Goal: Find contact information

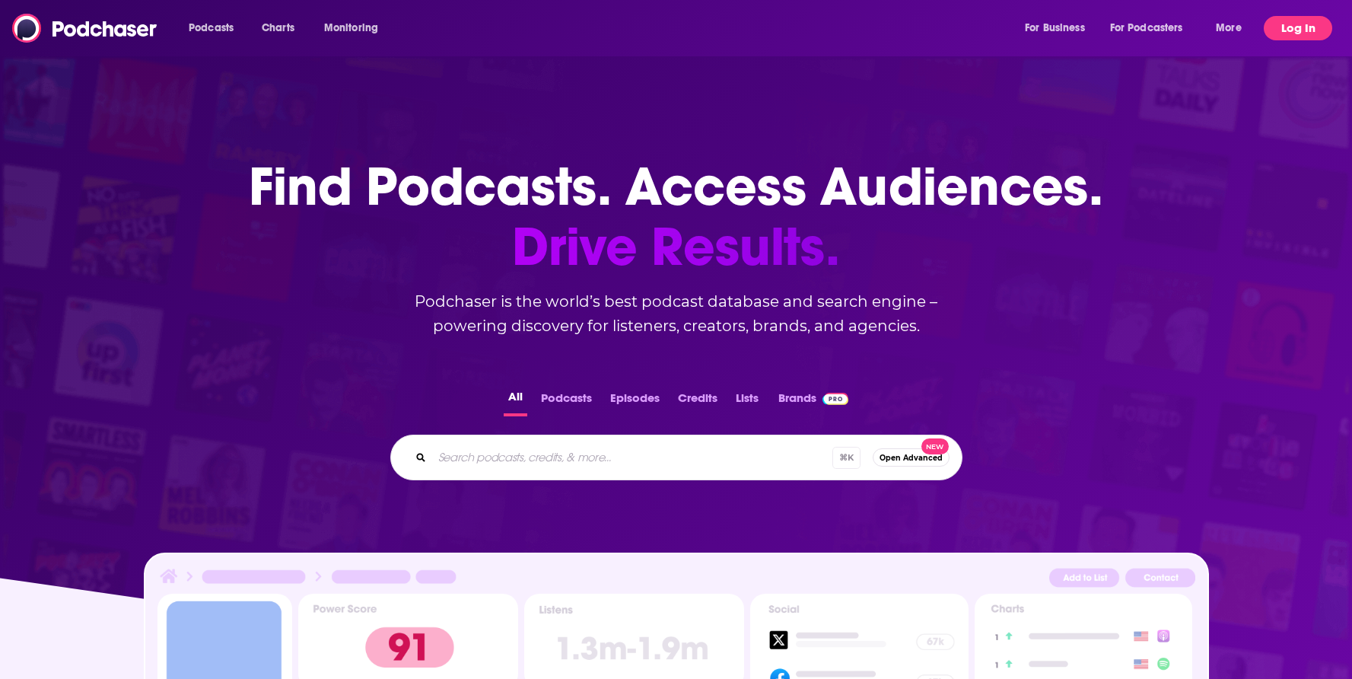
click at [1309, 17] on button "Log In" at bounding box center [1298, 28] width 68 height 24
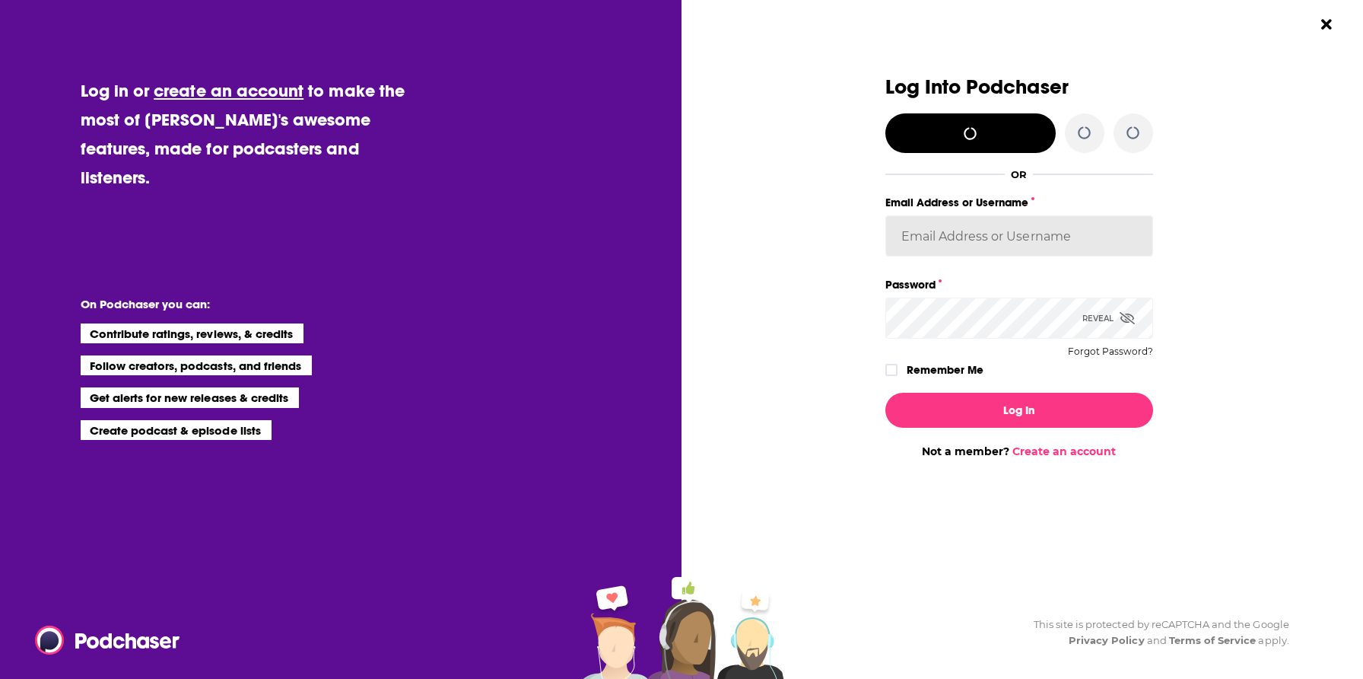
type input "melrosepr"
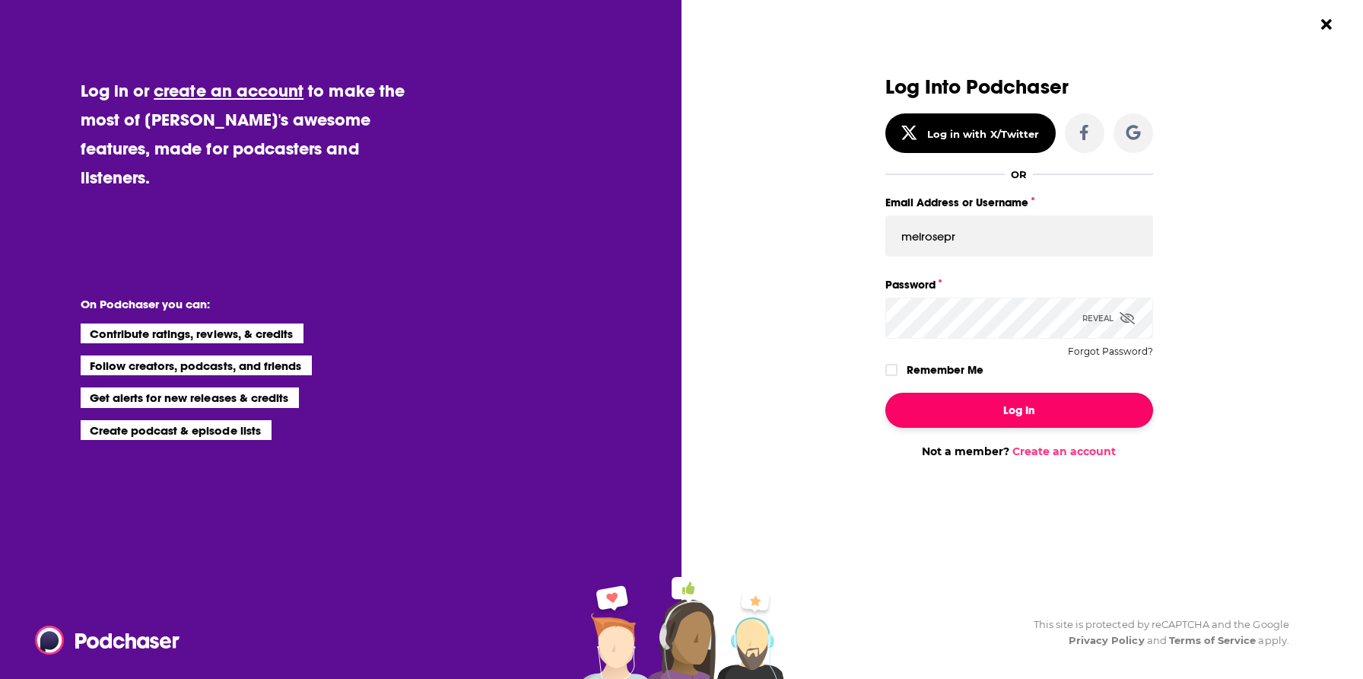
click at [1045, 422] on button "Log In" at bounding box center [1020, 410] width 268 height 35
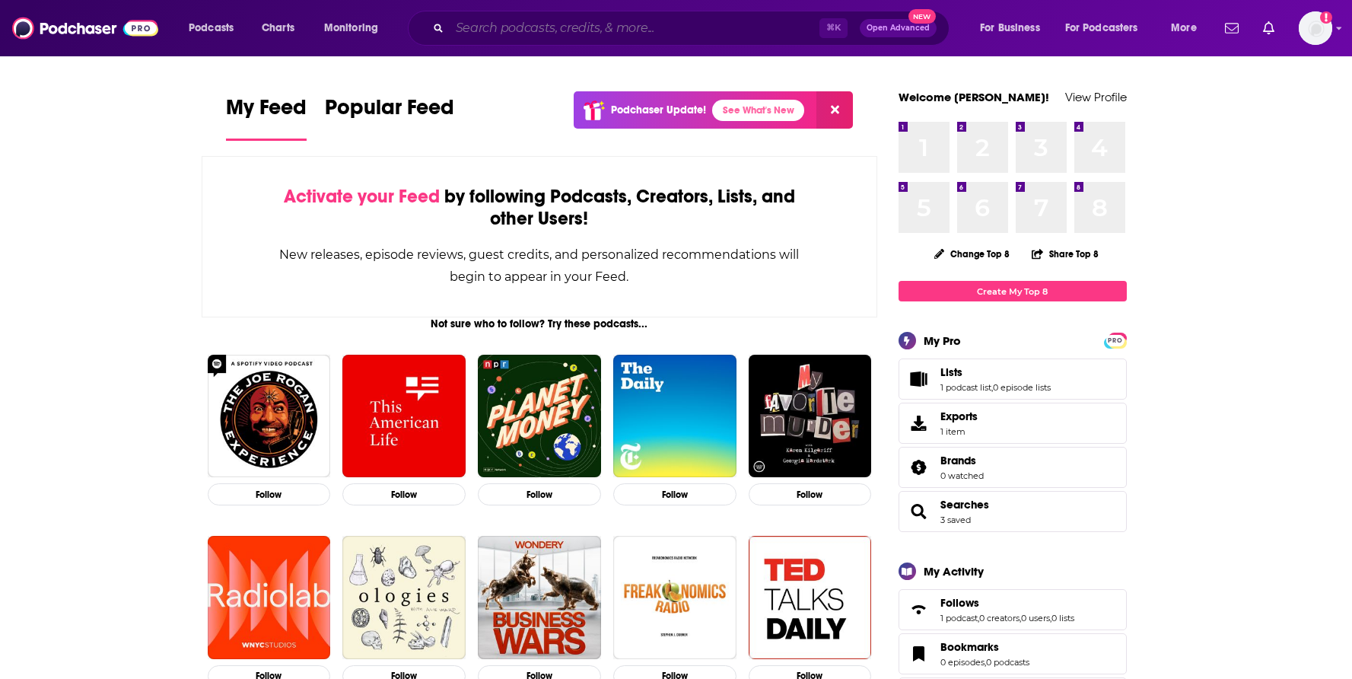
click at [657, 37] on input "Search podcasts, credits, & more..." at bounding box center [635, 28] width 370 height 24
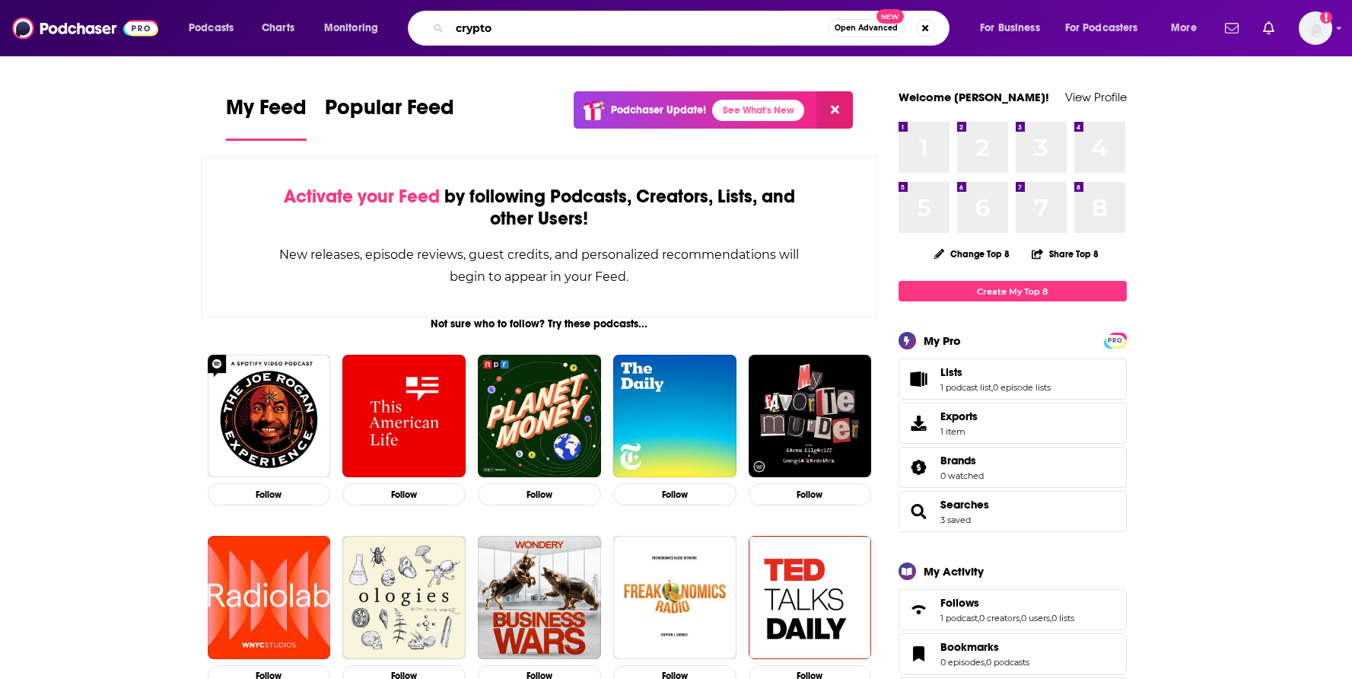
type input "crypto"
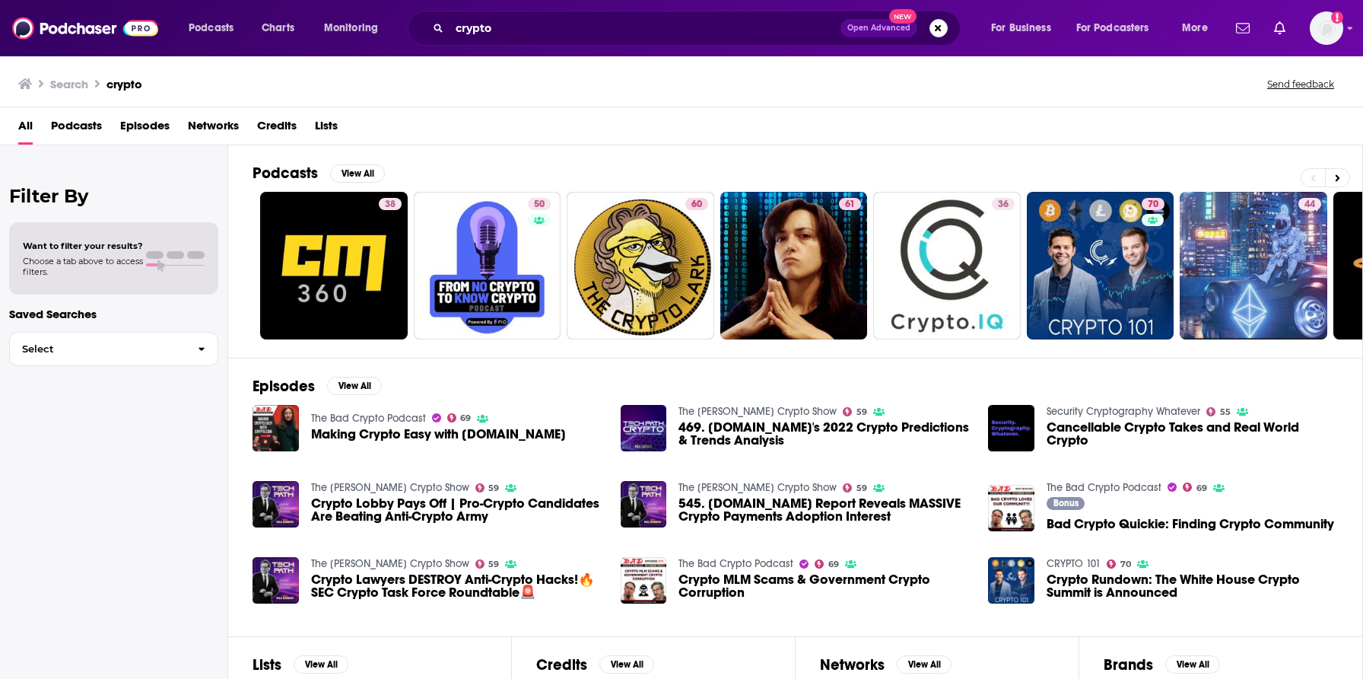
click at [66, 126] on span "Podcasts" at bounding box center [76, 128] width 51 height 31
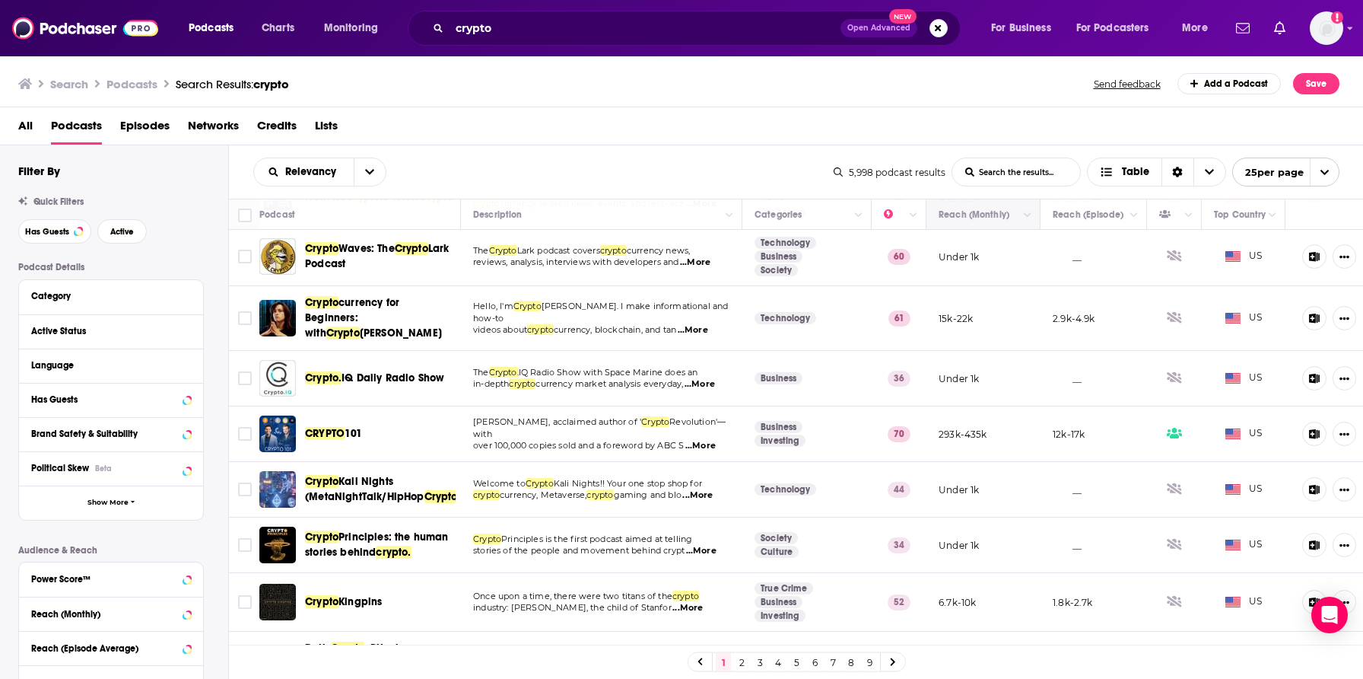
scroll to position [98, 0]
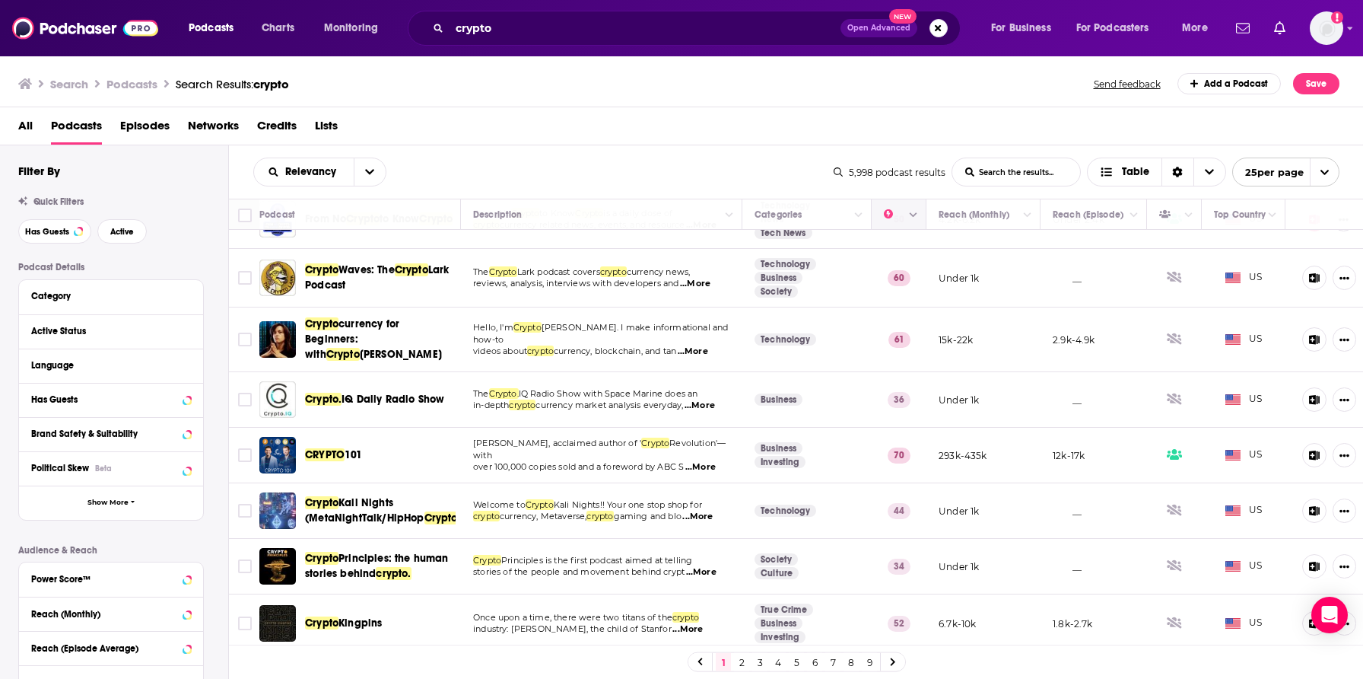
click at [912, 212] on icon "Column Actions" at bounding box center [914, 215] width 8 height 9
click at [329, 333] on div at bounding box center [681, 339] width 1363 height 679
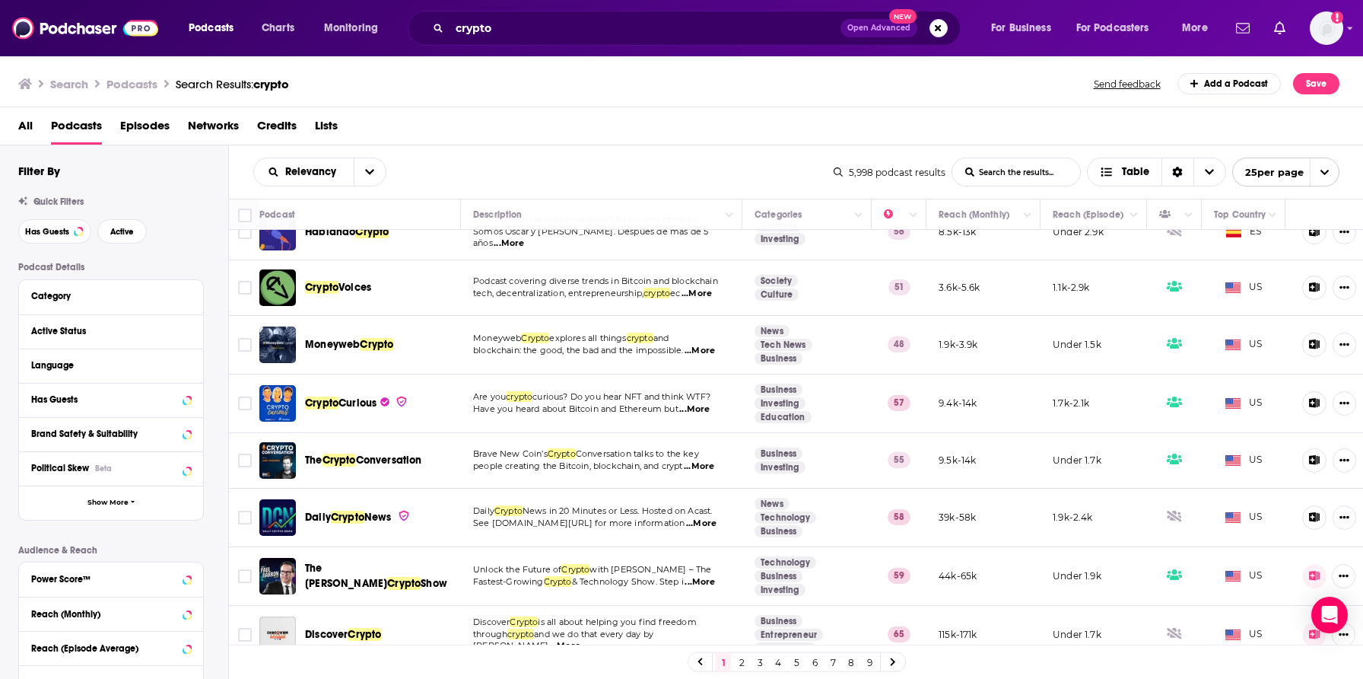
scroll to position [1063, 0]
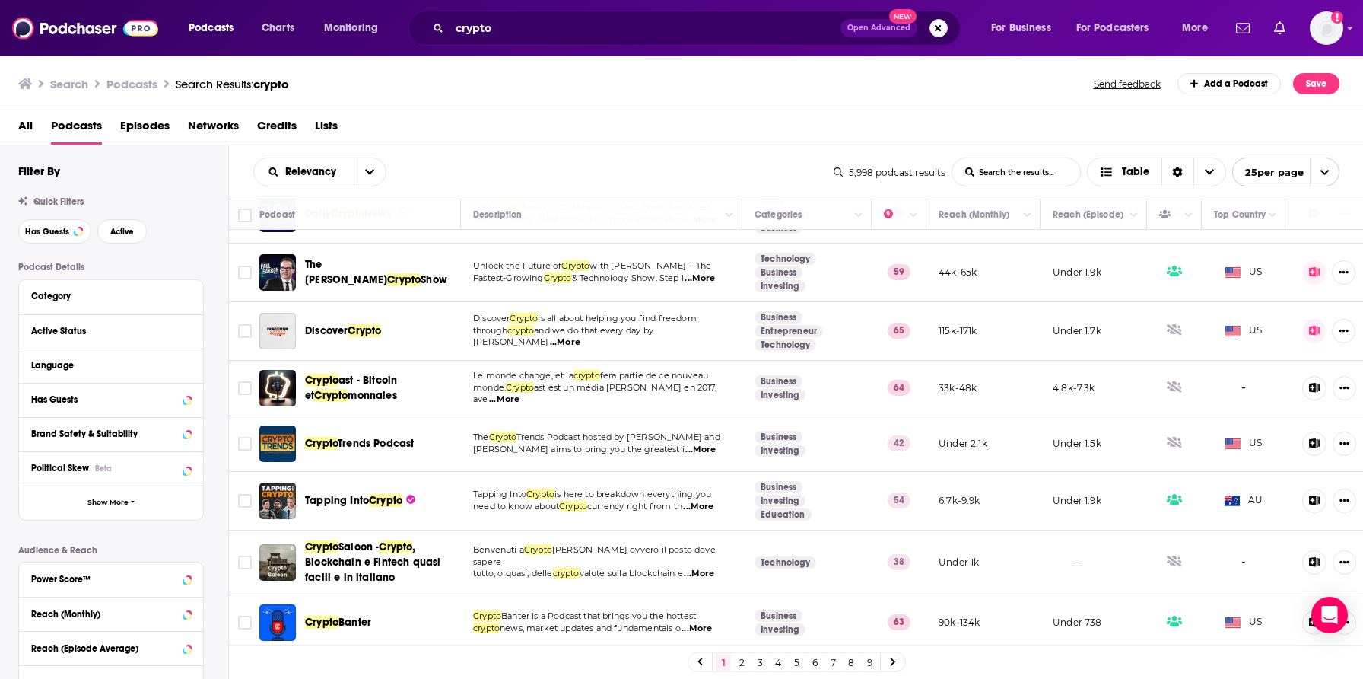
click at [740, 659] on link "2" at bounding box center [741, 662] width 15 height 18
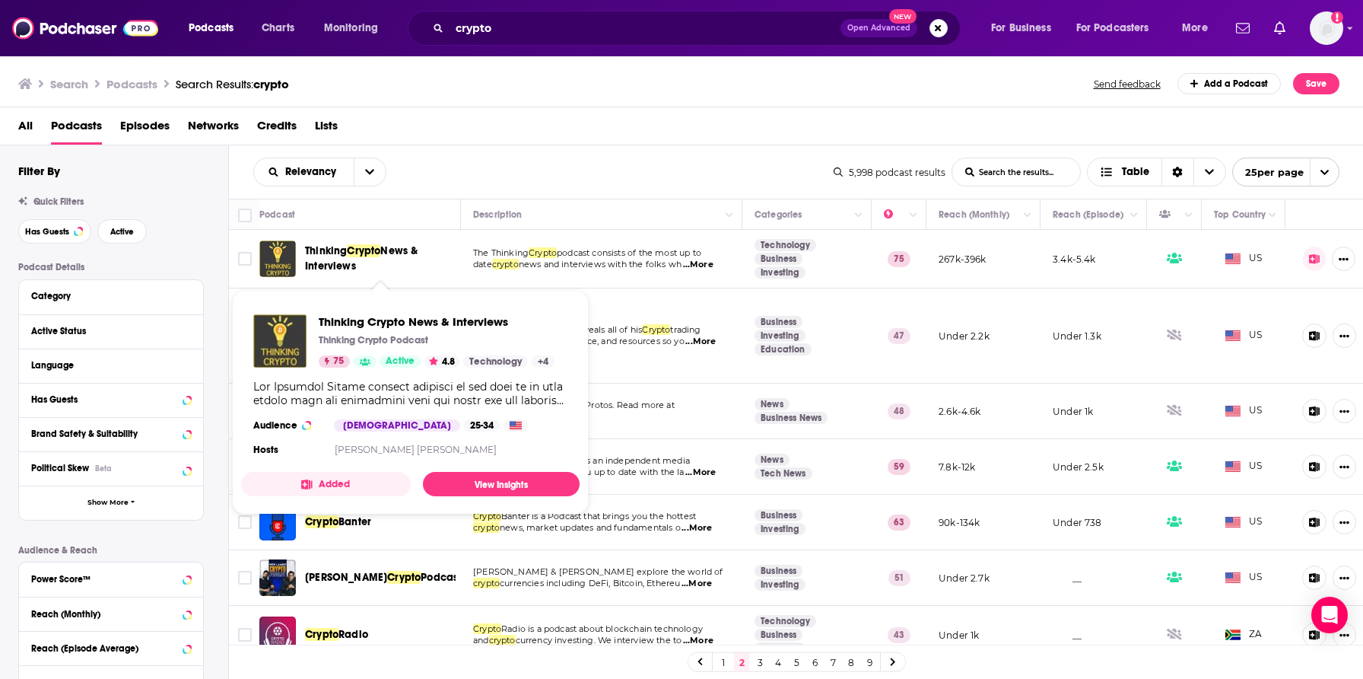
click at [392, 265] on span "Thinking Crypto News & Interviews" at bounding box center [380, 258] width 151 height 30
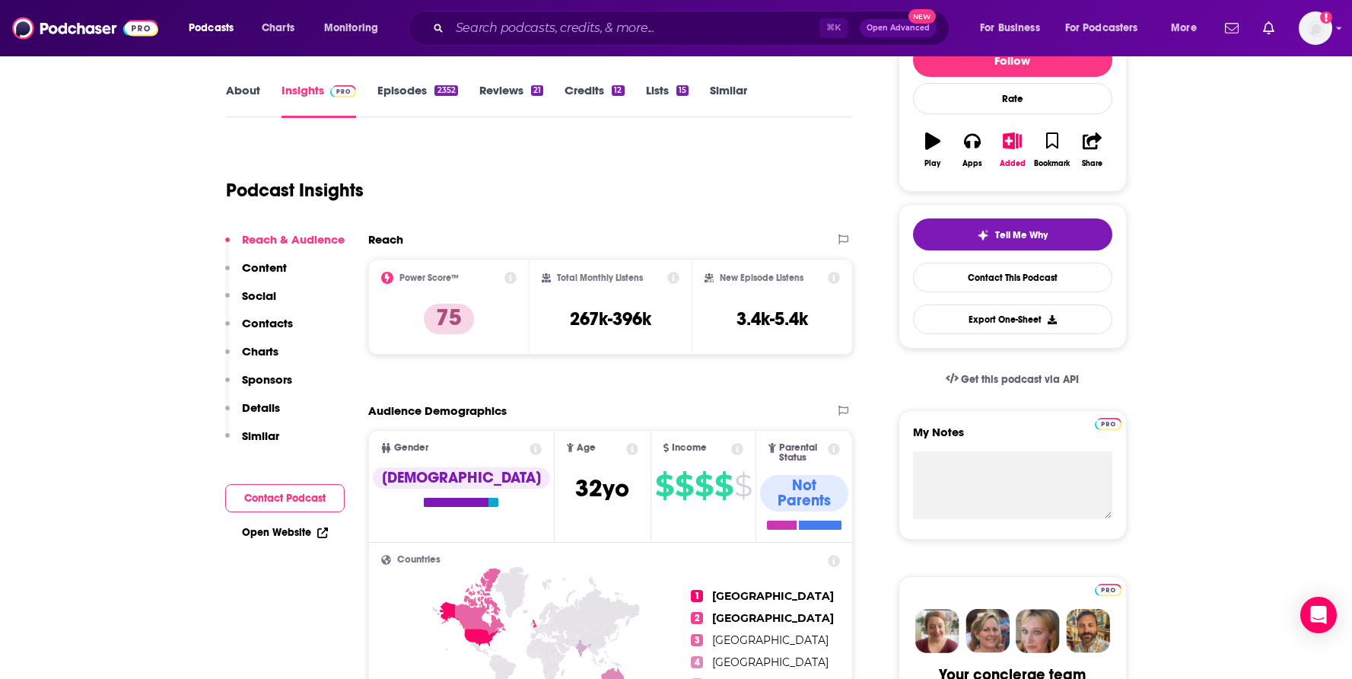
scroll to position [202, 0]
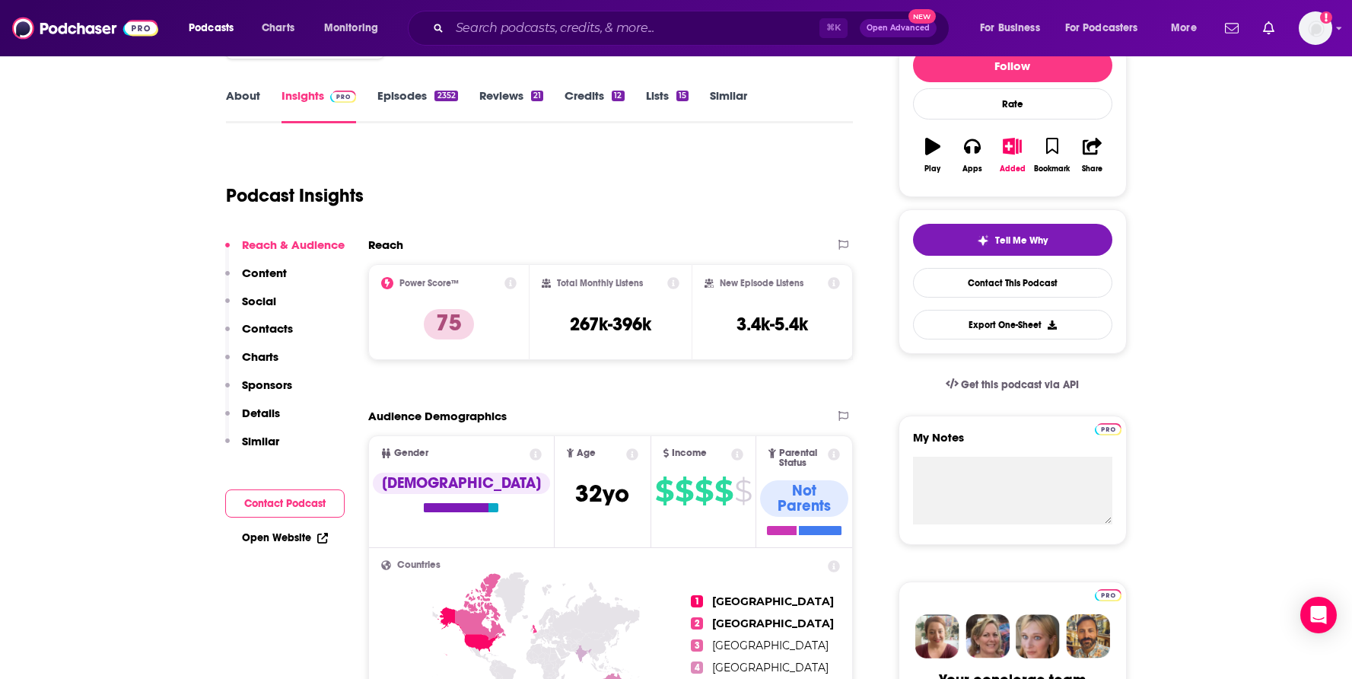
click at [278, 336] on button "Contacts" at bounding box center [259, 335] width 68 height 28
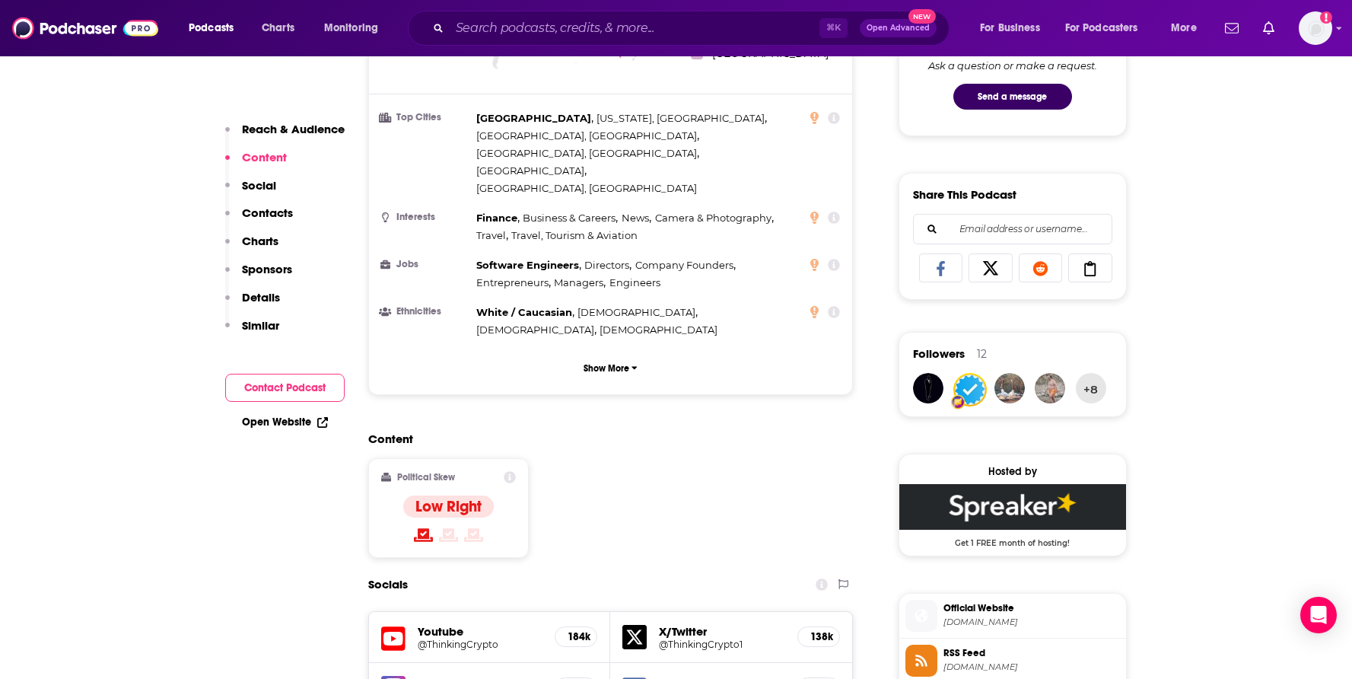
scroll to position [1150, 0]
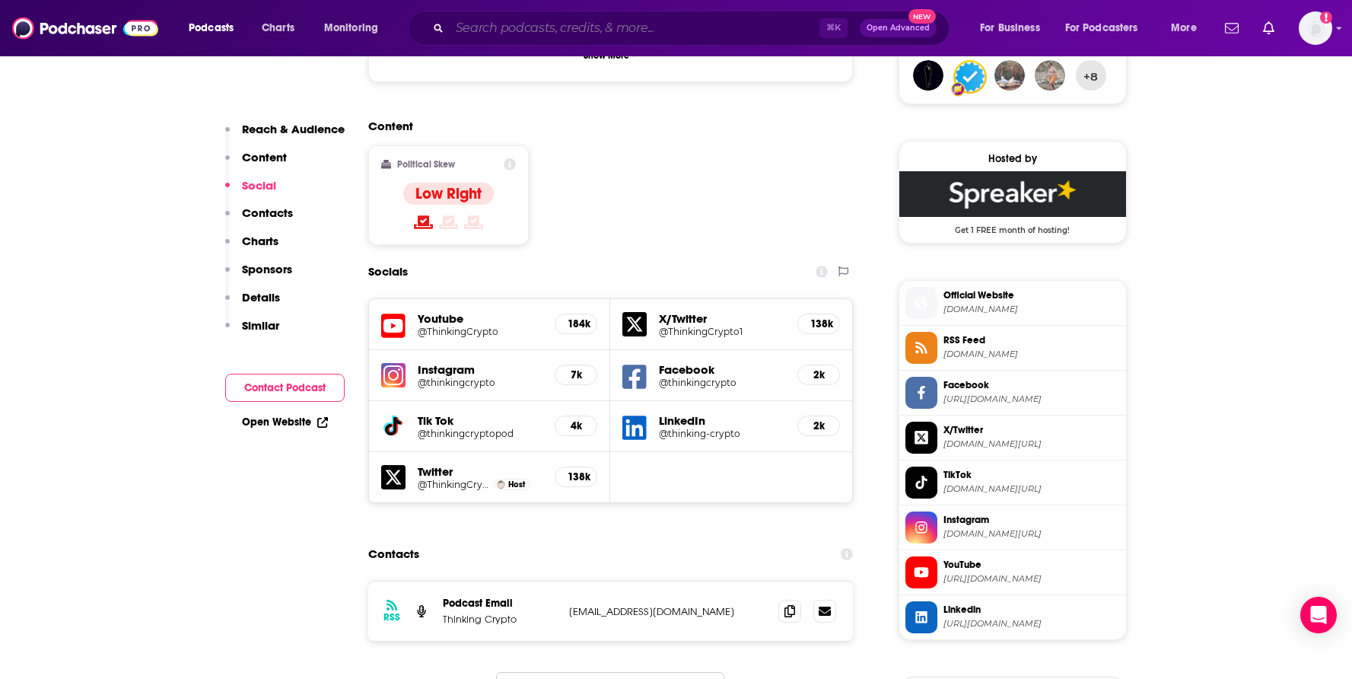
click at [552, 30] on input "Search podcasts, credits, & more..." at bounding box center [635, 28] width 370 height 24
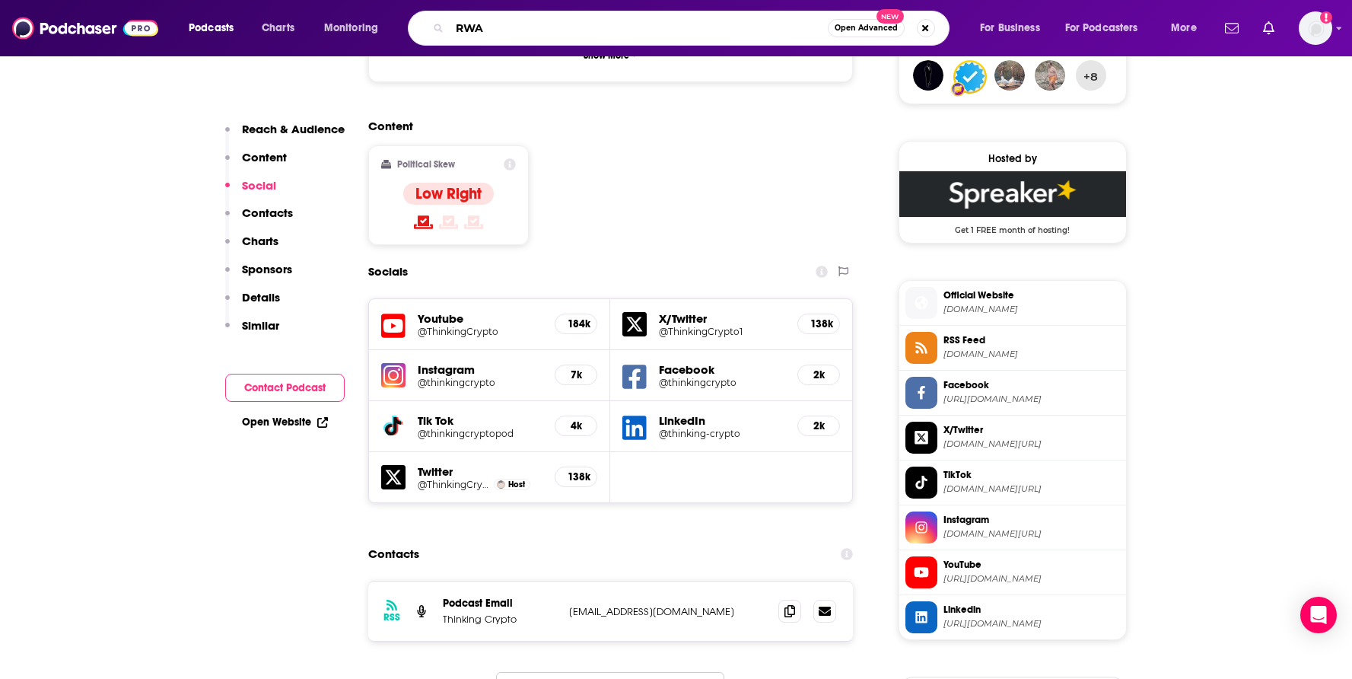
type input "RWA"
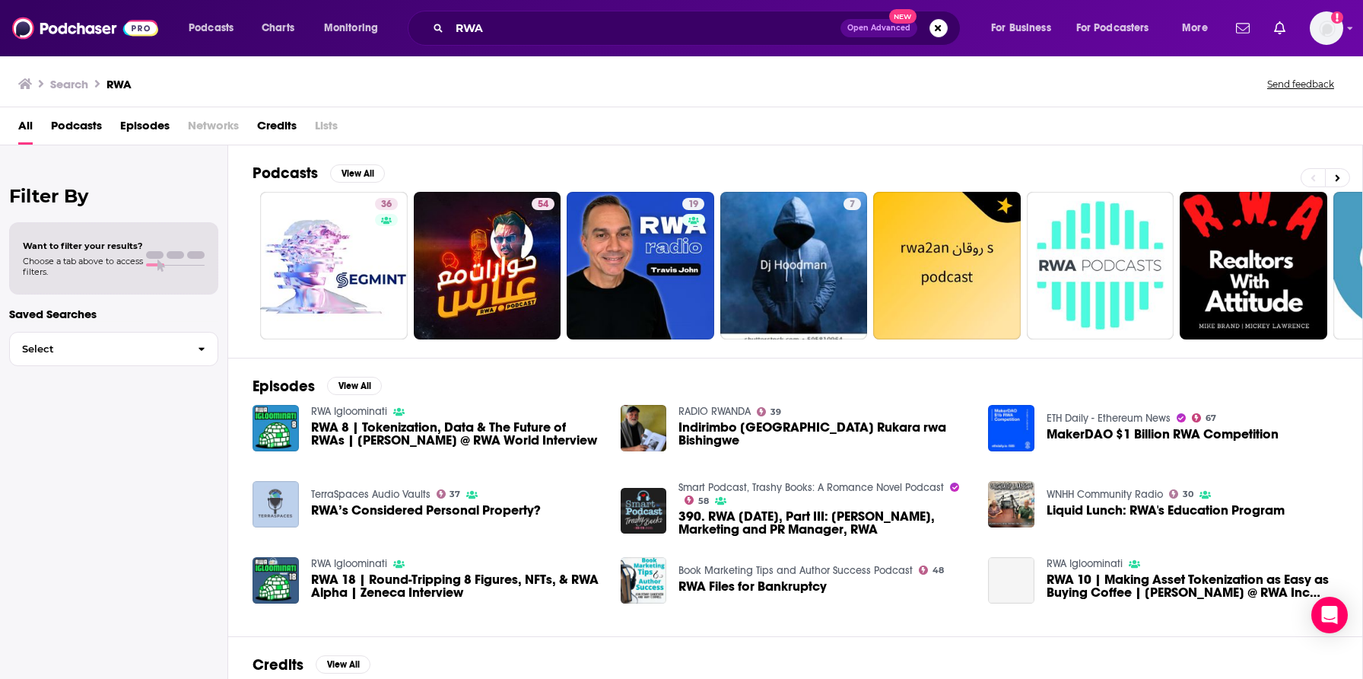
click at [67, 127] on span "Podcasts" at bounding box center [76, 128] width 51 height 31
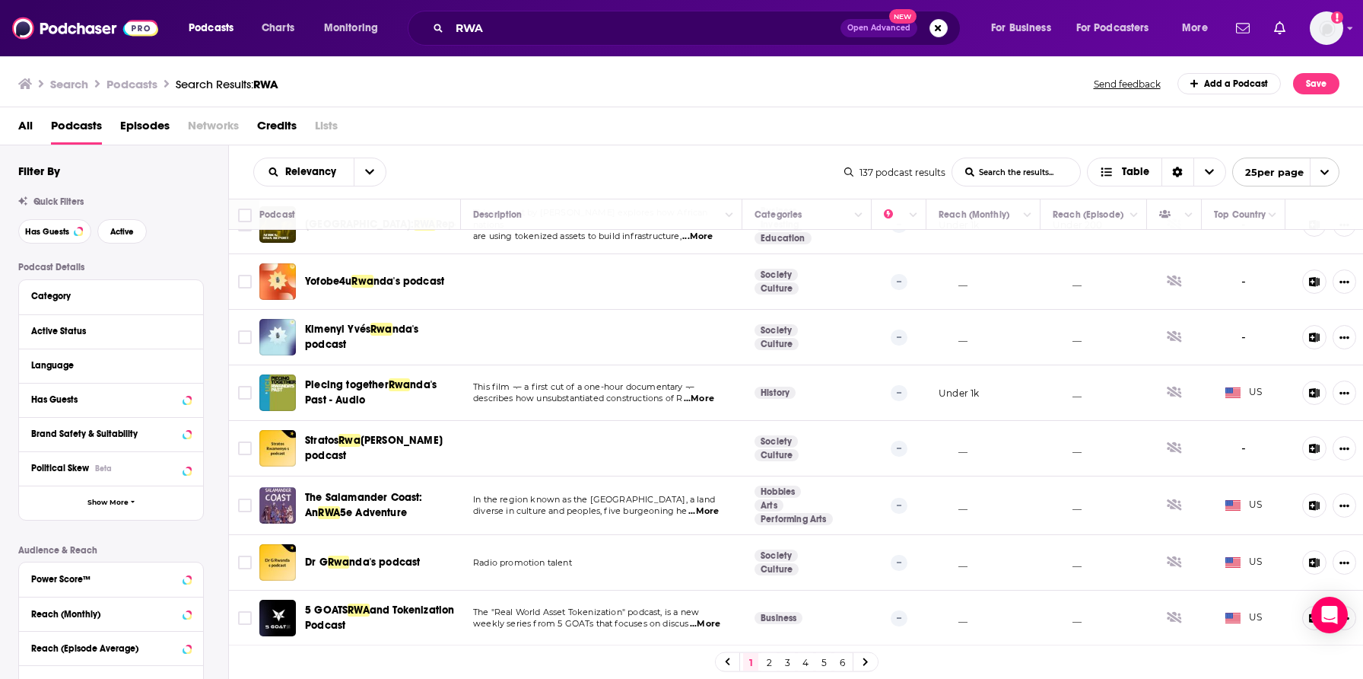
scroll to position [481, 0]
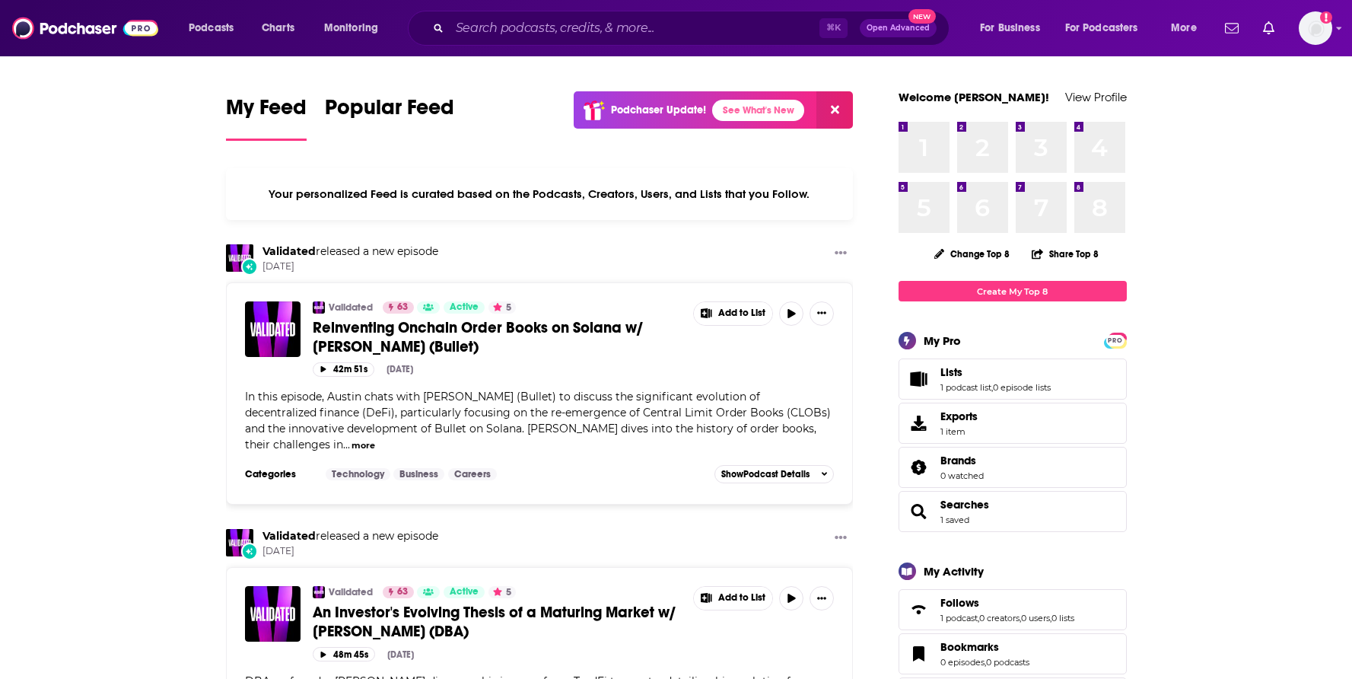
click at [635, 43] on div "⌘ K Open Advanced New" at bounding box center [679, 28] width 542 height 35
click at [637, 35] on input "Search podcasts, credits, & more..." at bounding box center [635, 28] width 370 height 24
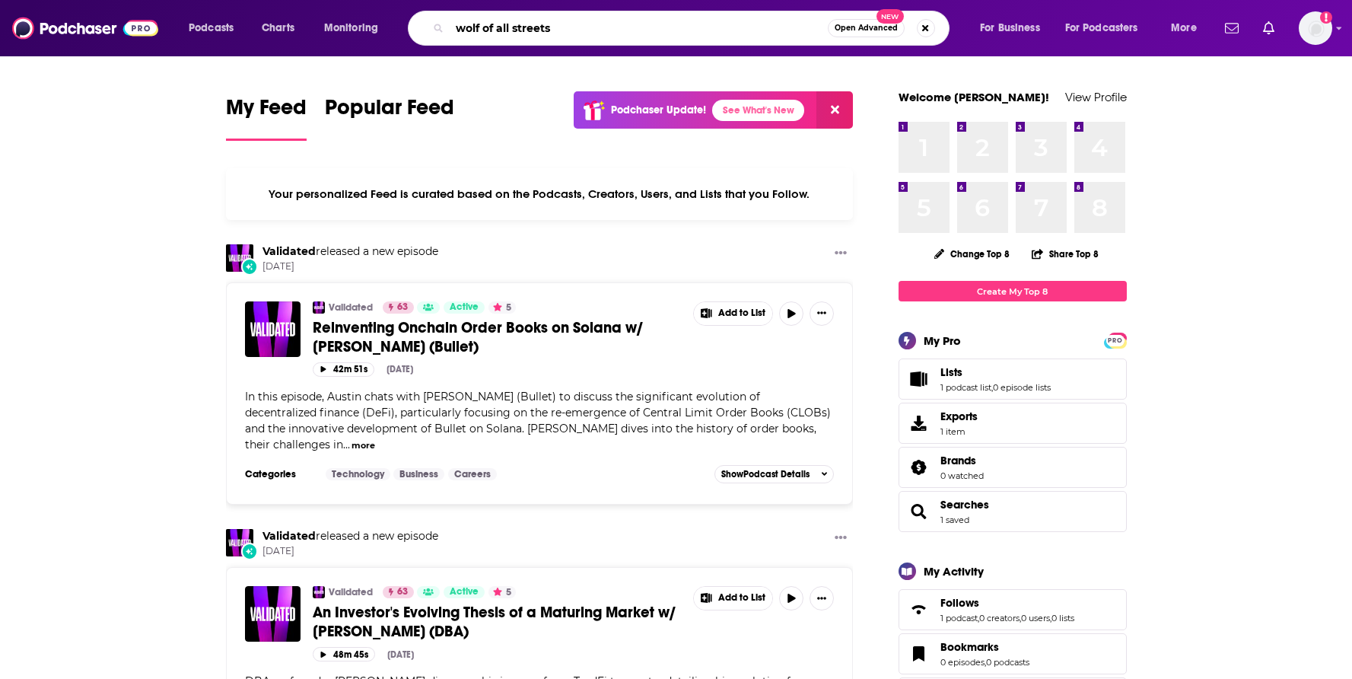
type input "wolf of all streets"
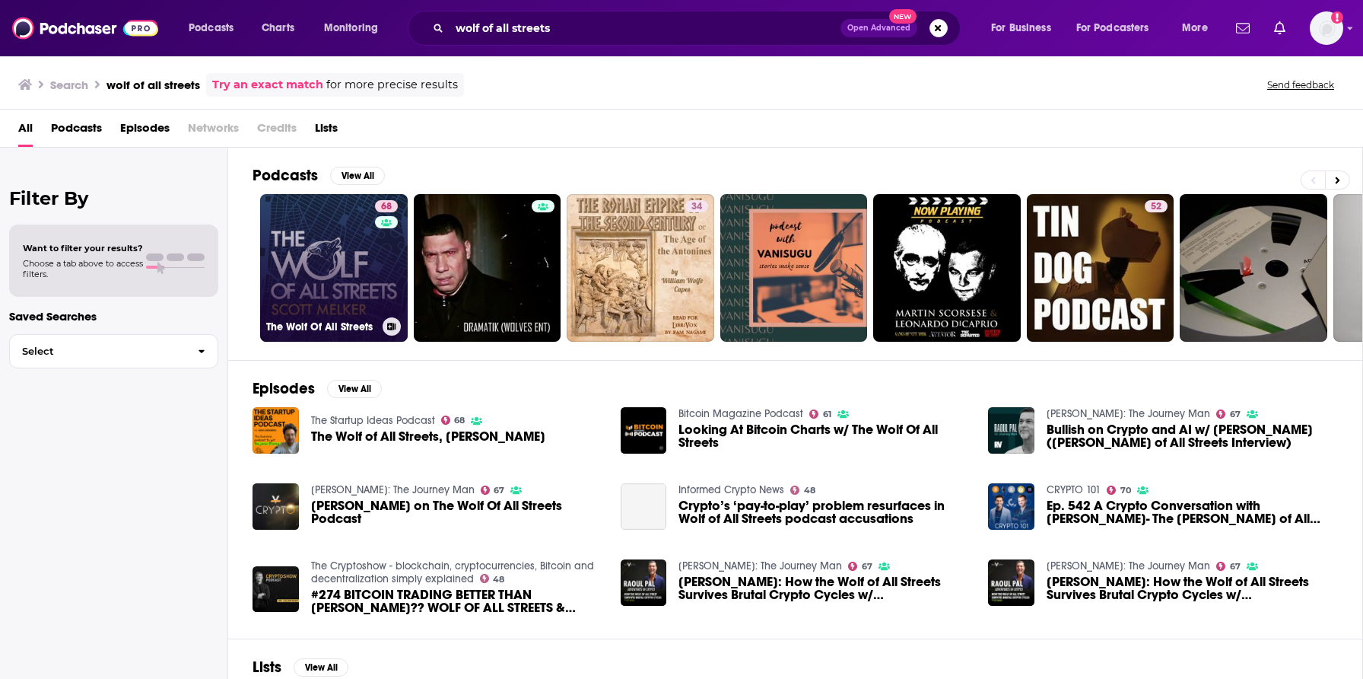
click at [296, 305] on link "68 The Wolf Of All Streets" at bounding box center [334, 268] width 148 height 148
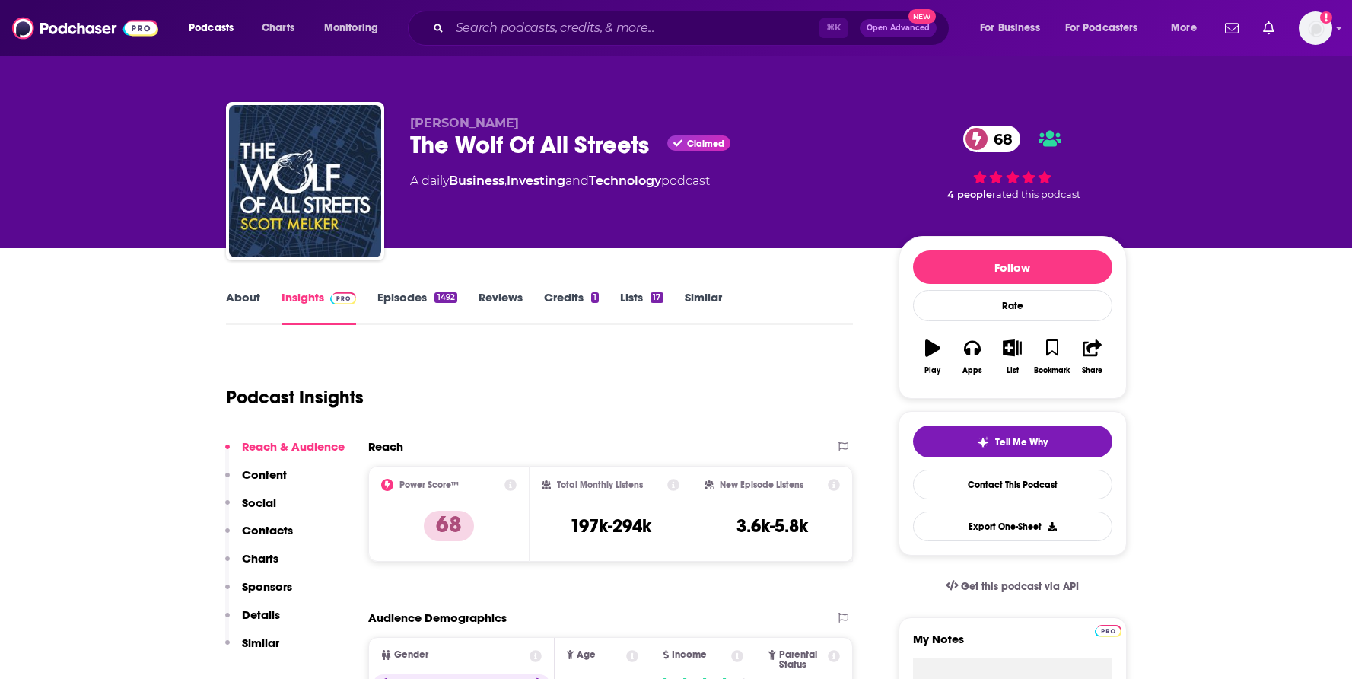
click at [288, 531] on p "Contacts" at bounding box center [267, 530] width 51 height 14
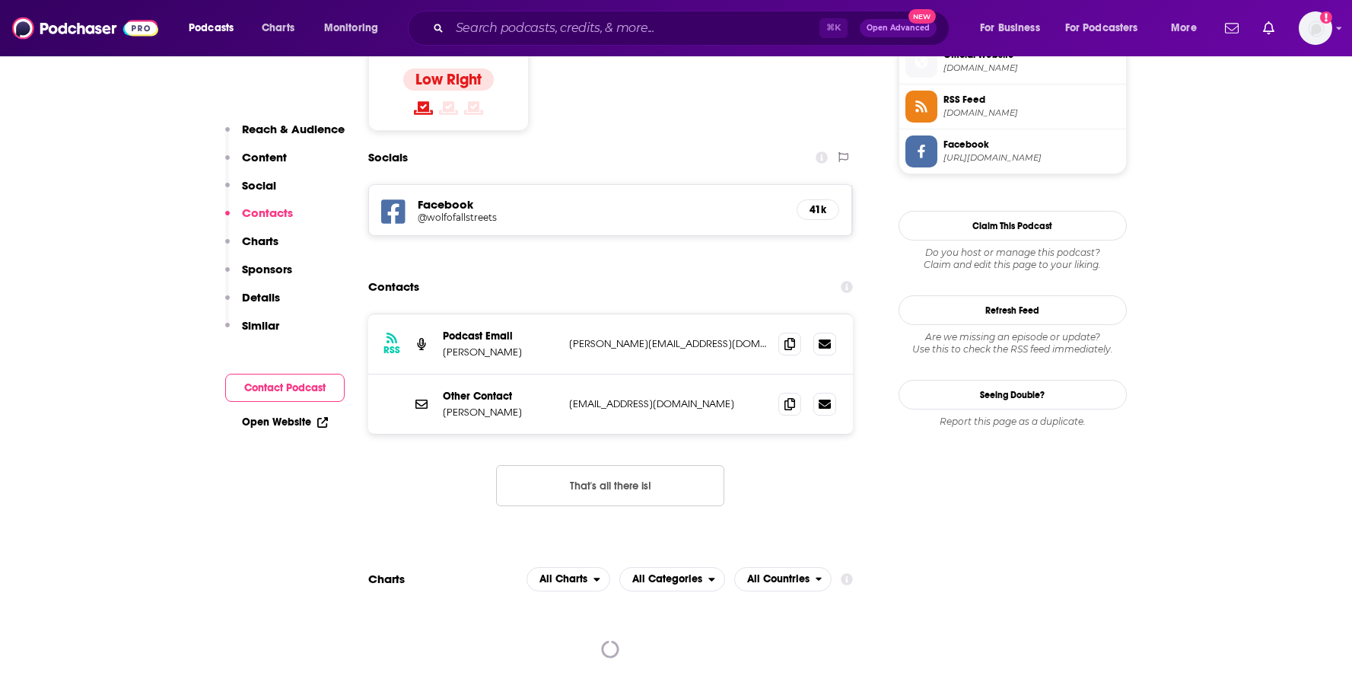
scroll to position [1255, 0]
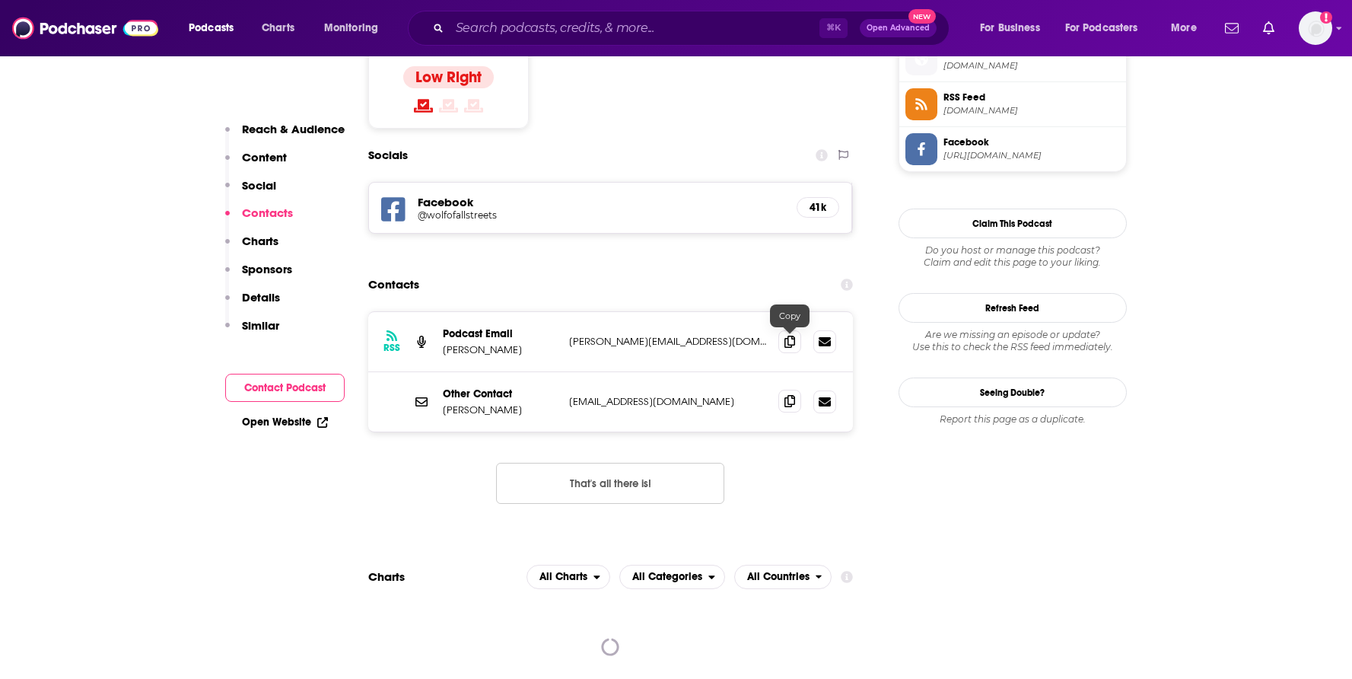
click at [793, 395] on icon at bounding box center [789, 401] width 11 height 12
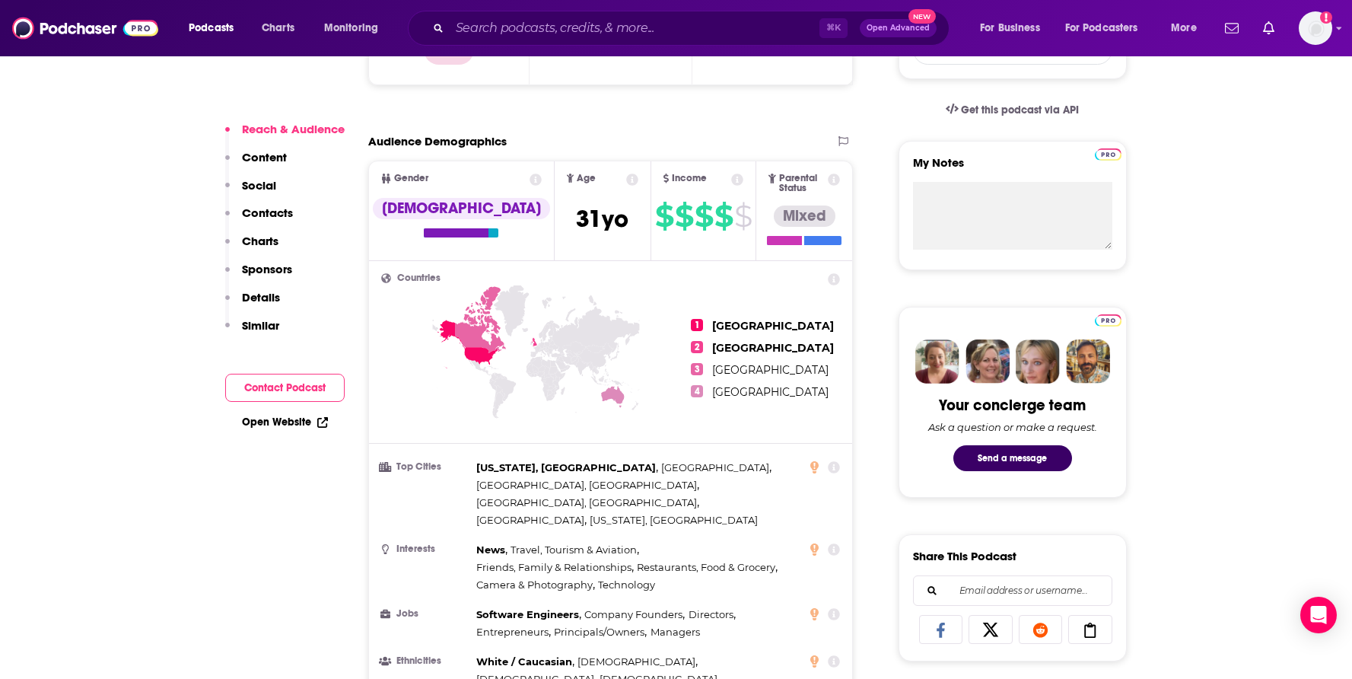
scroll to position [0, 0]
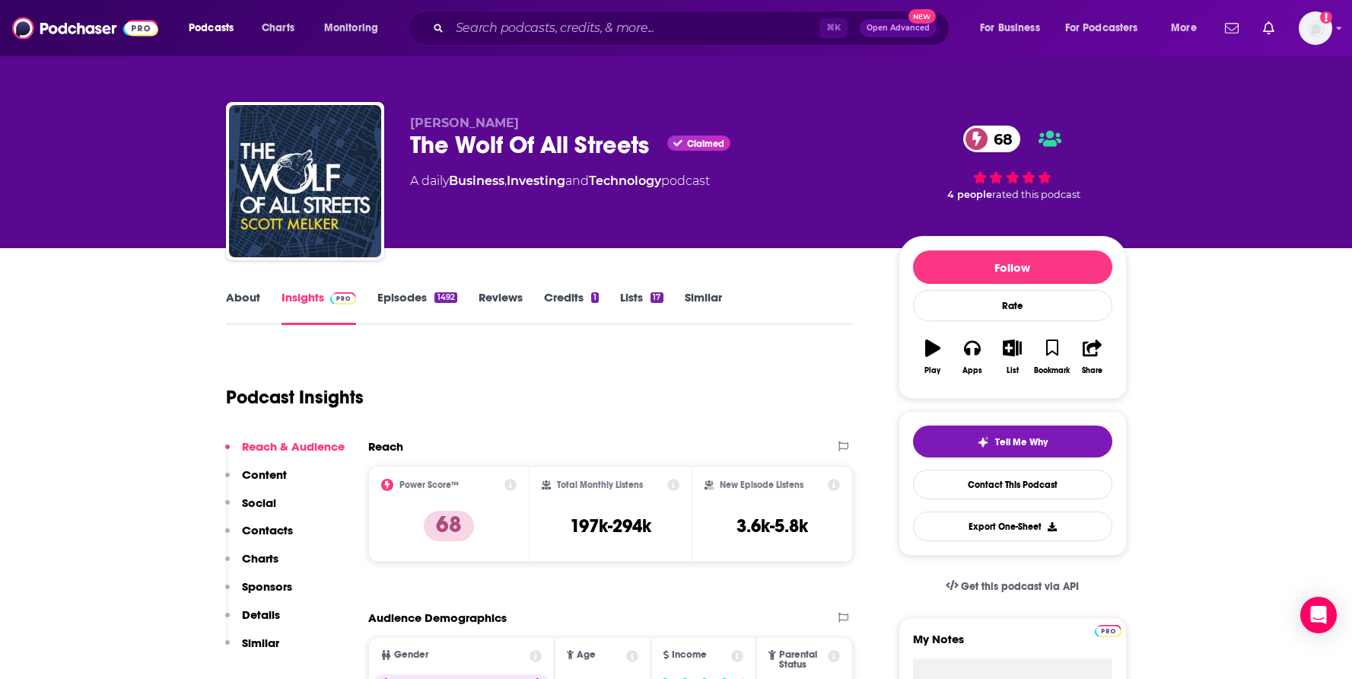
click at [388, 293] on link "Episodes 1492" at bounding box center [416, 307] width 79 height 35
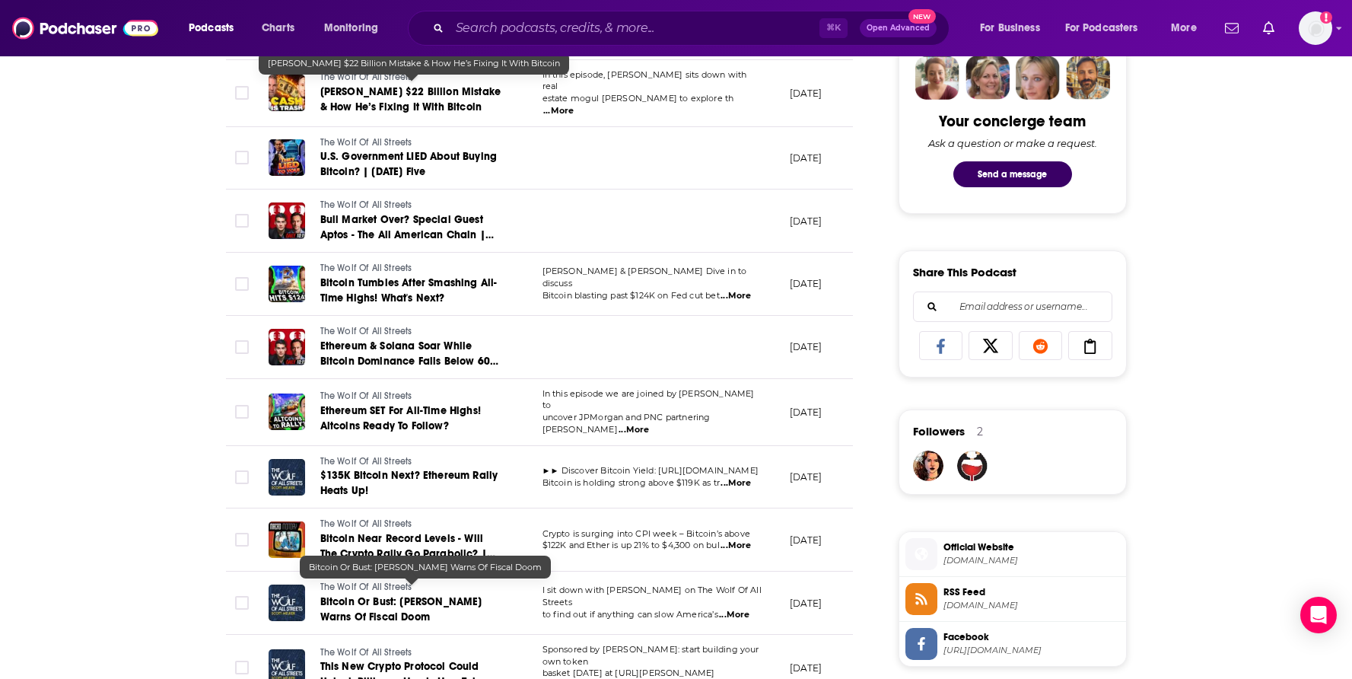
scroll to position [653, 0]
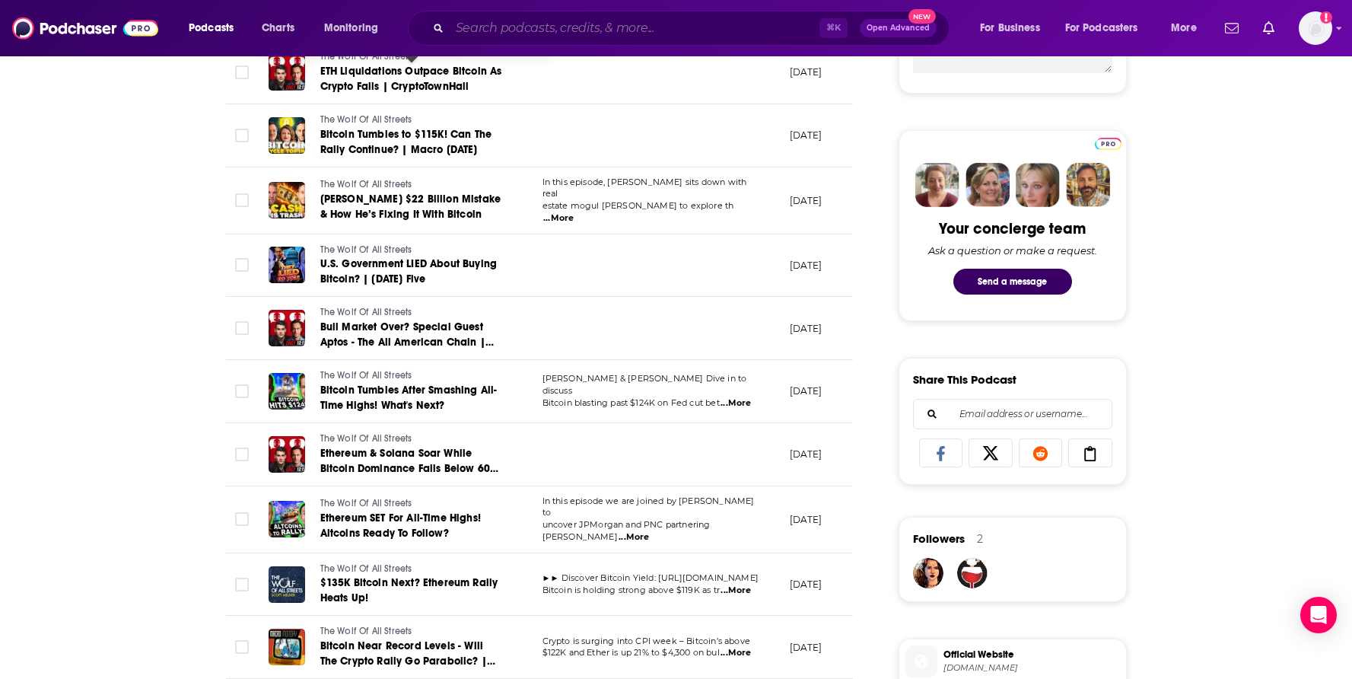
click at [528, 28] on input "Search podcasts, credits, & more..." at bounding box center [635, 28] width 370 height 24
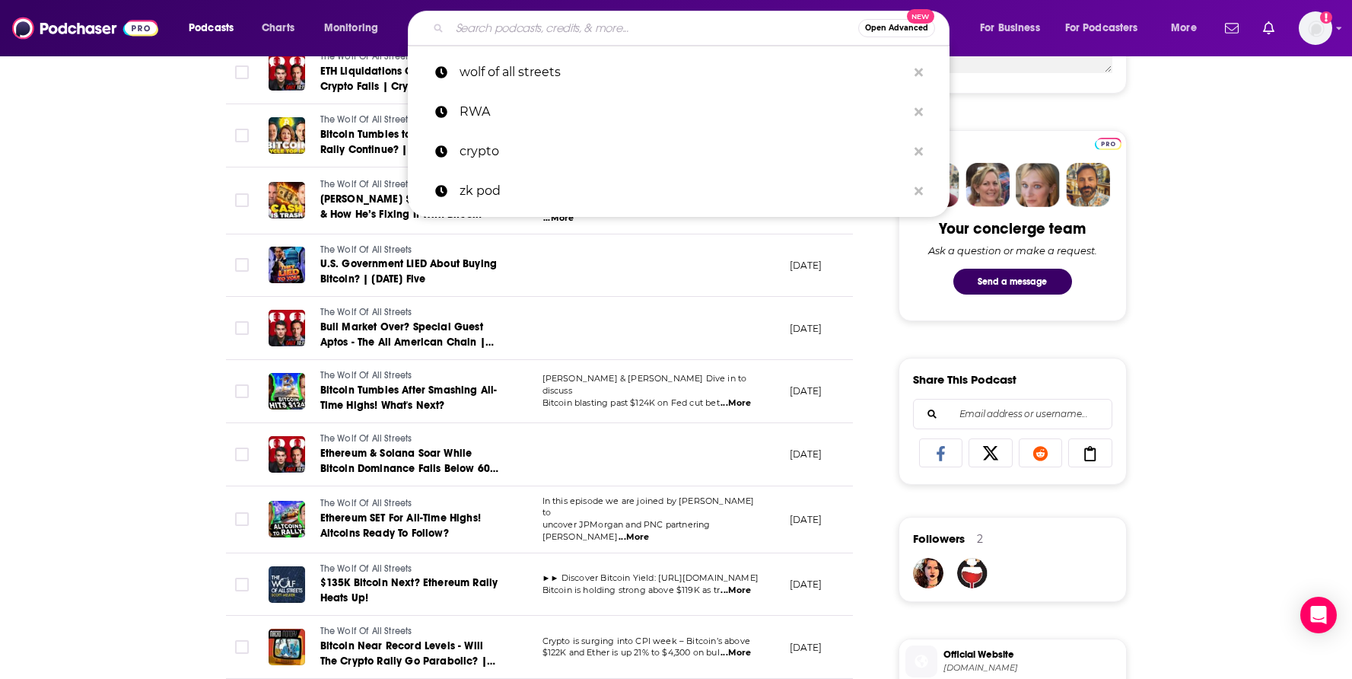
paste input "The Charlie Shrem Show"
type input "The Charlie Shrem Show"
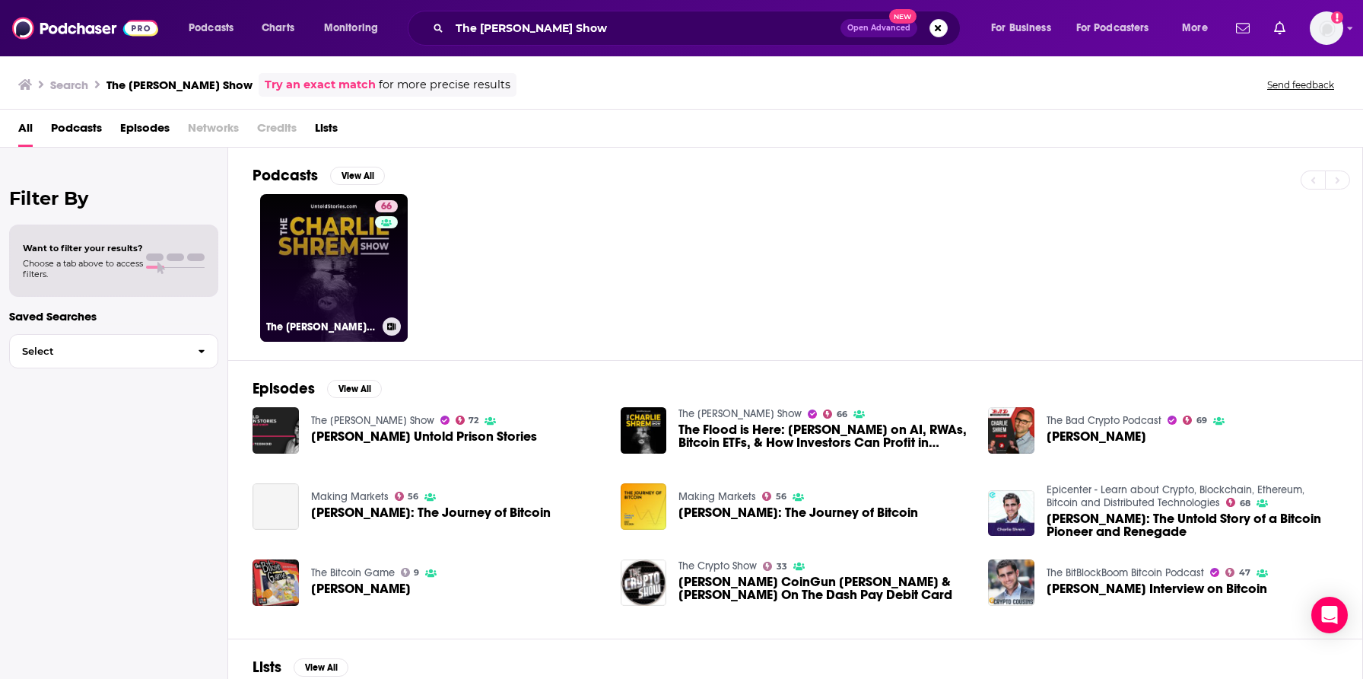
click at [378, 264] on div "66" at bounding box center [388, 258] width 27 height 117
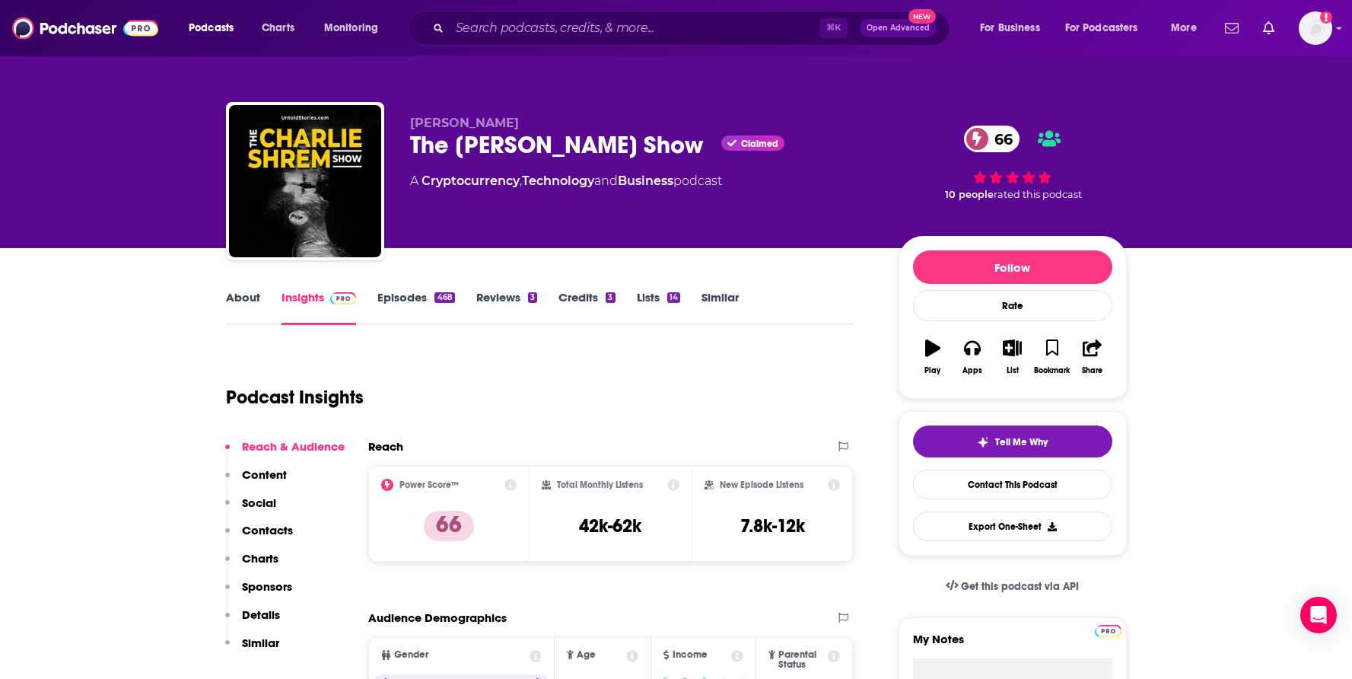
click at [409, 305] on link "Episodes 468" at bounding box center [415, 307] width 77 height 35
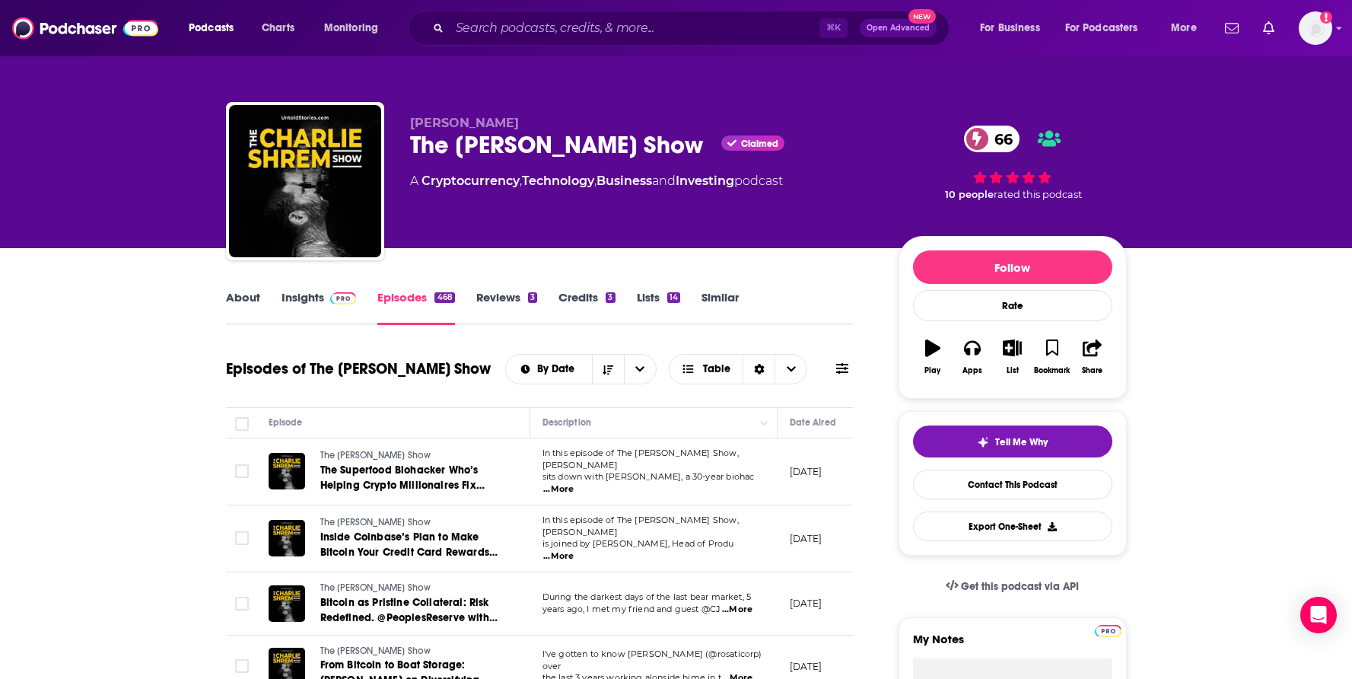
click at [239, 293] on link "About" at bounding box center [243, 307] width 34 height 35
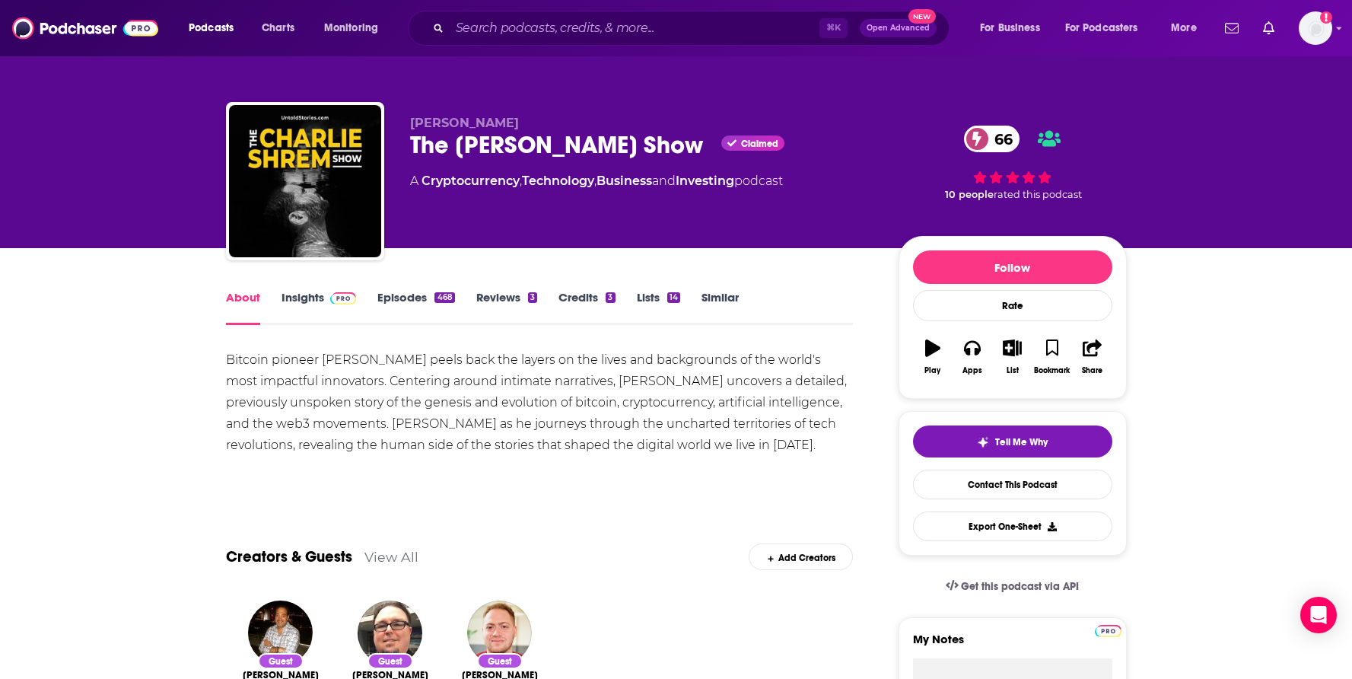
click at [300, 297] on link "Insights" at bounding box center [318, 307] width 75 height 35
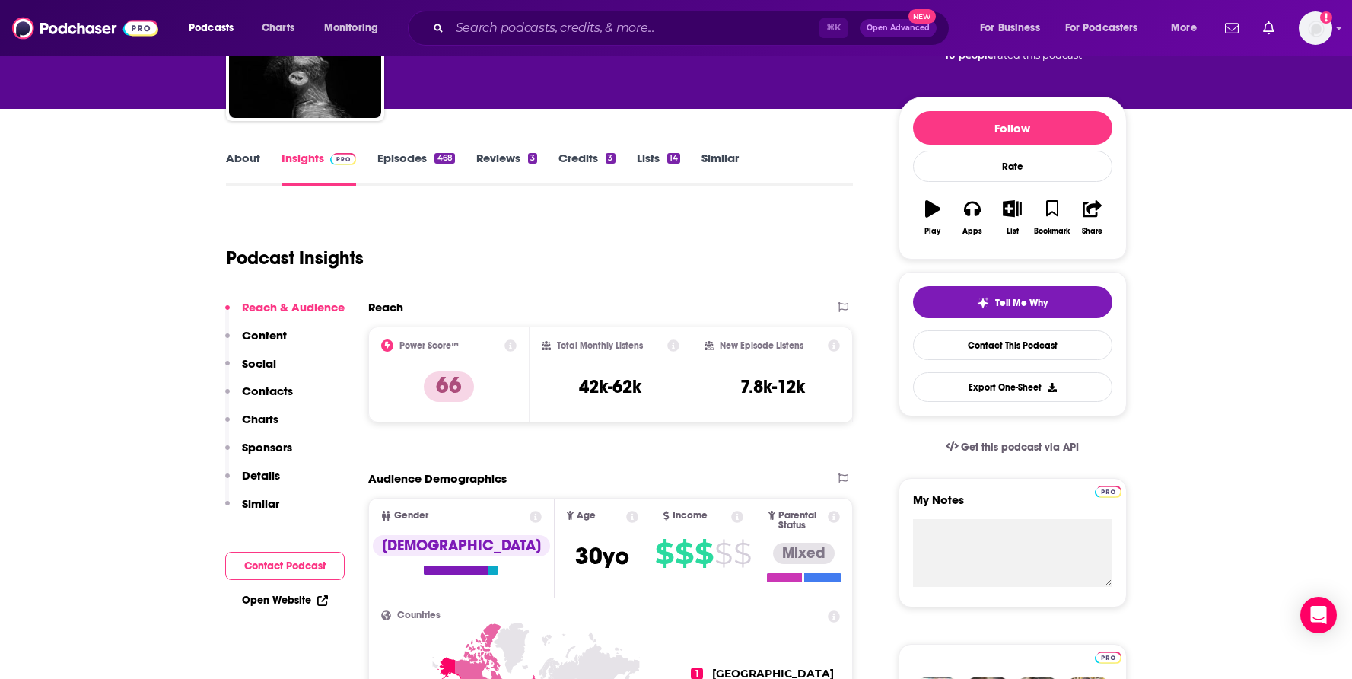
click at [291, 392] on p "Contacts" at bounding box center [267, 390] width 51 height 14
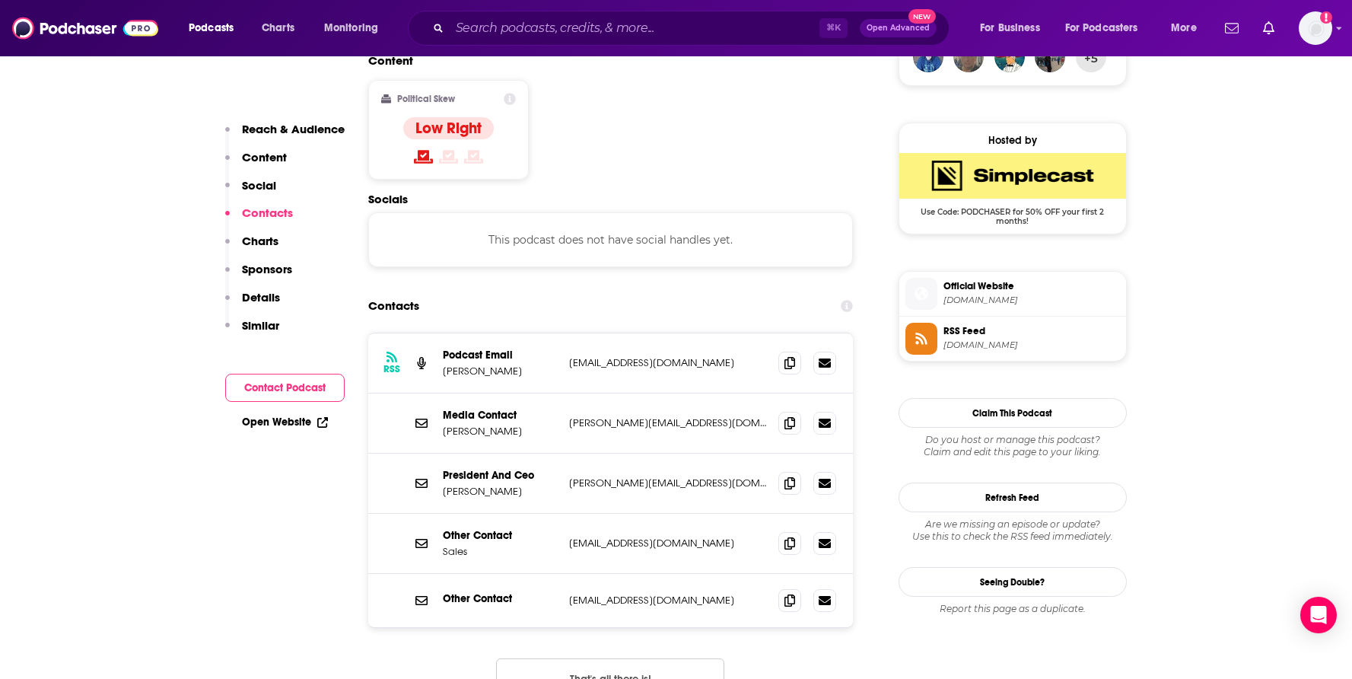
scroll to position [1207, 0]
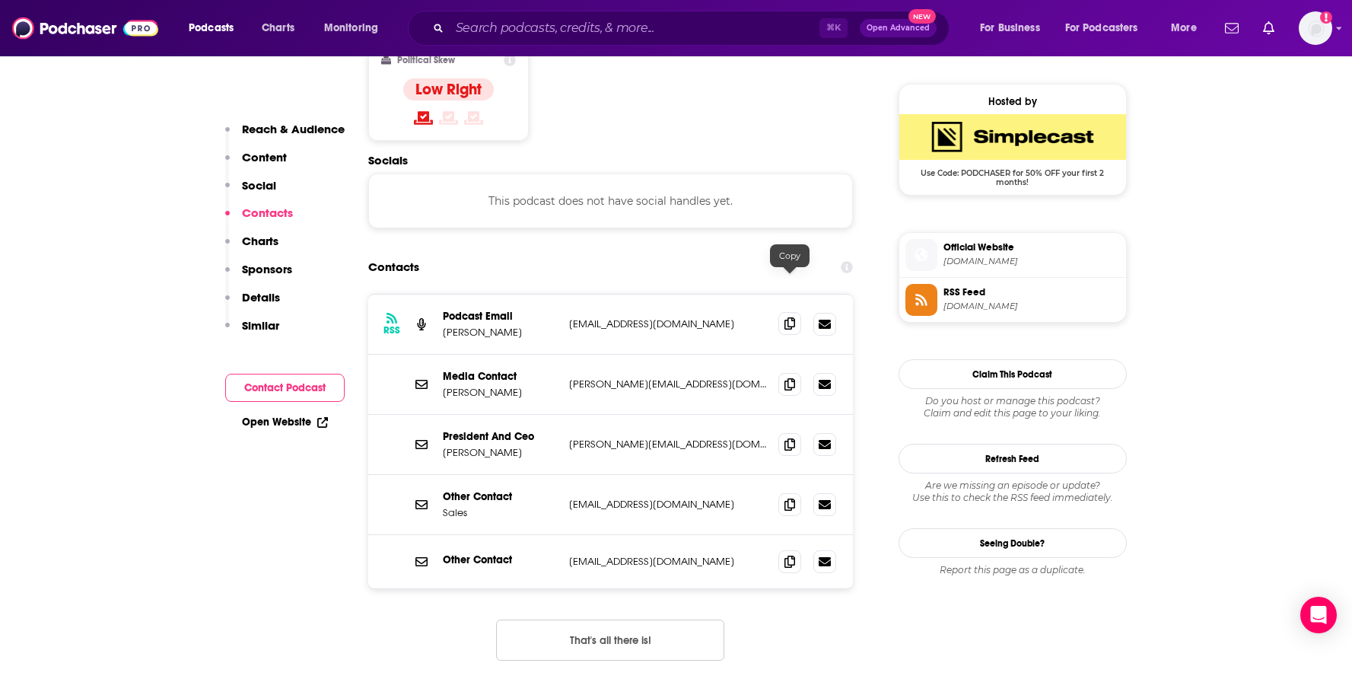
click at [790, 317] on icon at bounding box center [789, 323] width 11 height 12
click at [495, 31] on input "Search podcasts, credits, & more..." at bounding box center [635, 28] width 370 height 24
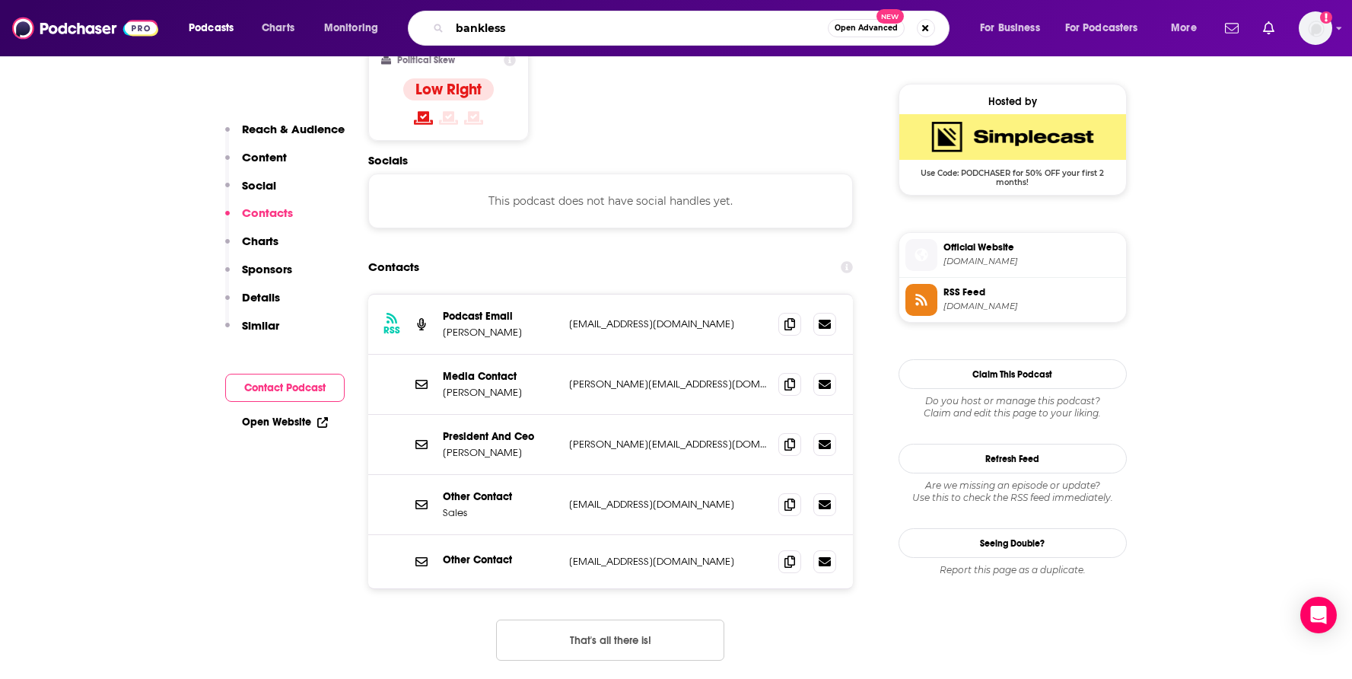
type input "bankless"
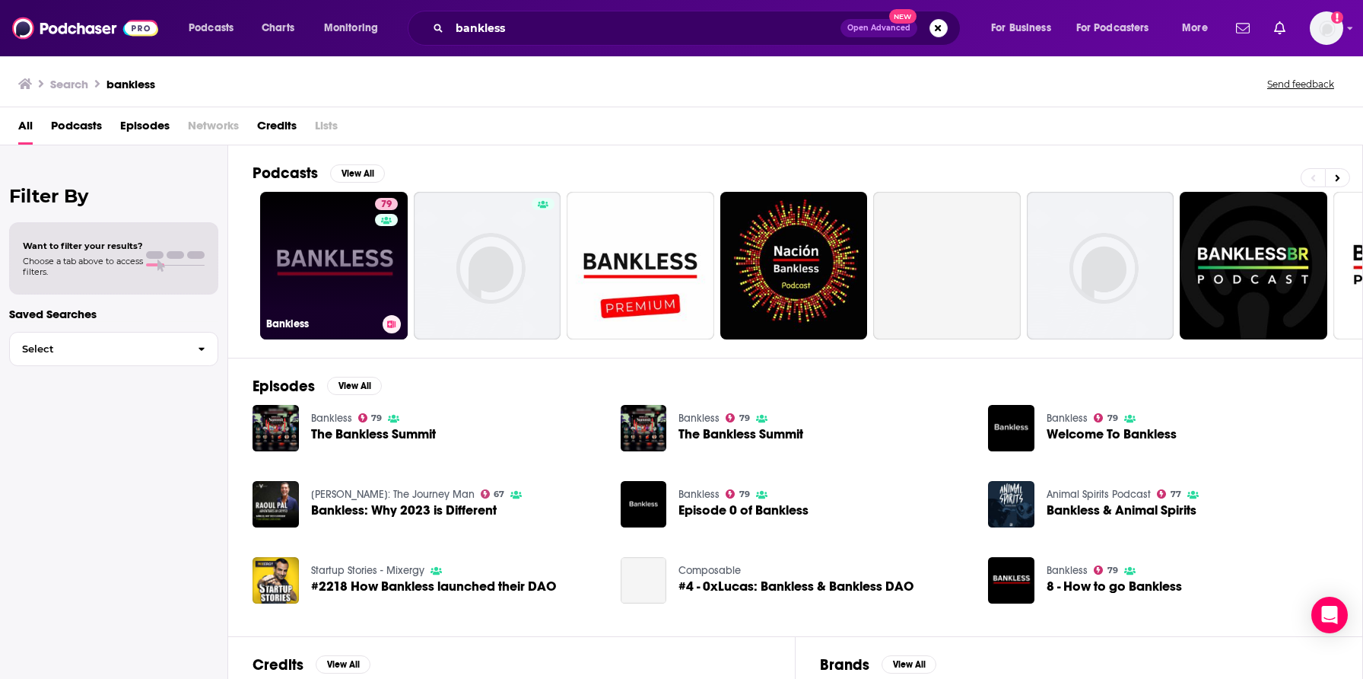
click at [319, 285] on link "79 Bankless" at bounding box center [334, 266] width 148 height 148
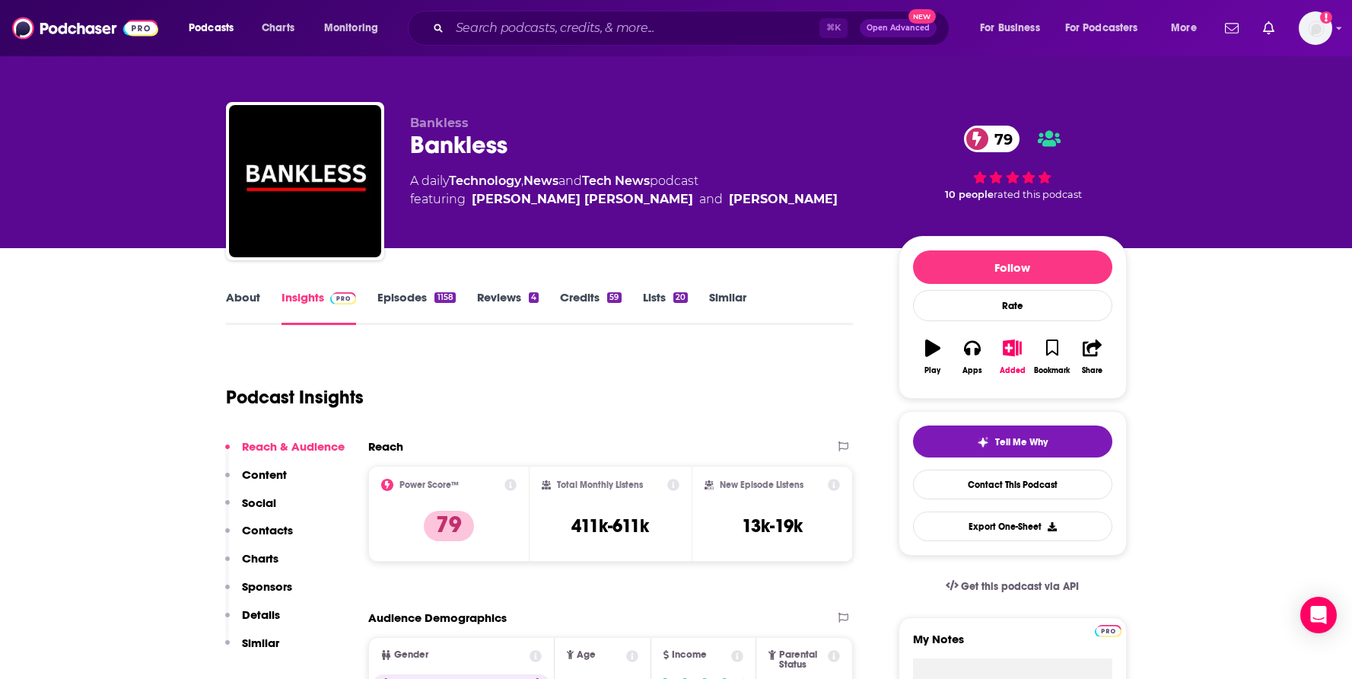
click at [291, 529] on p "Contacts" at bounding box center [267, 530] width 51 height 14
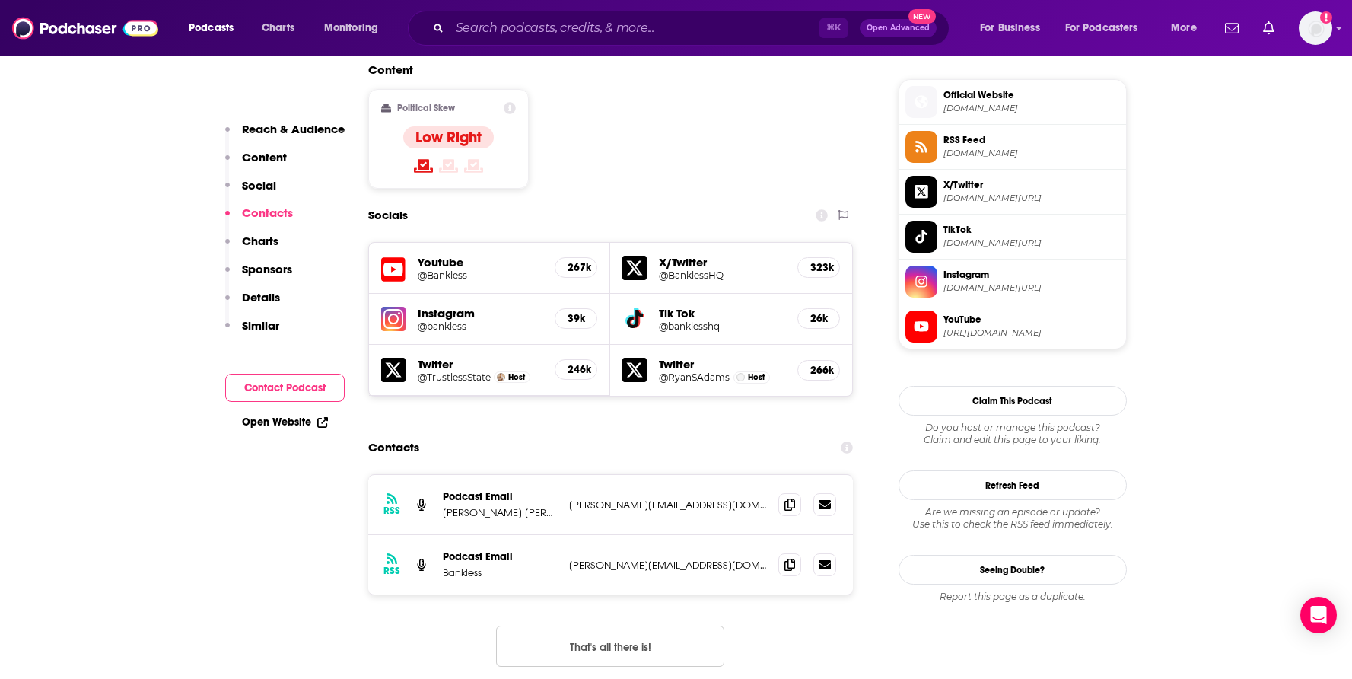
scroll to position [1359, 0]
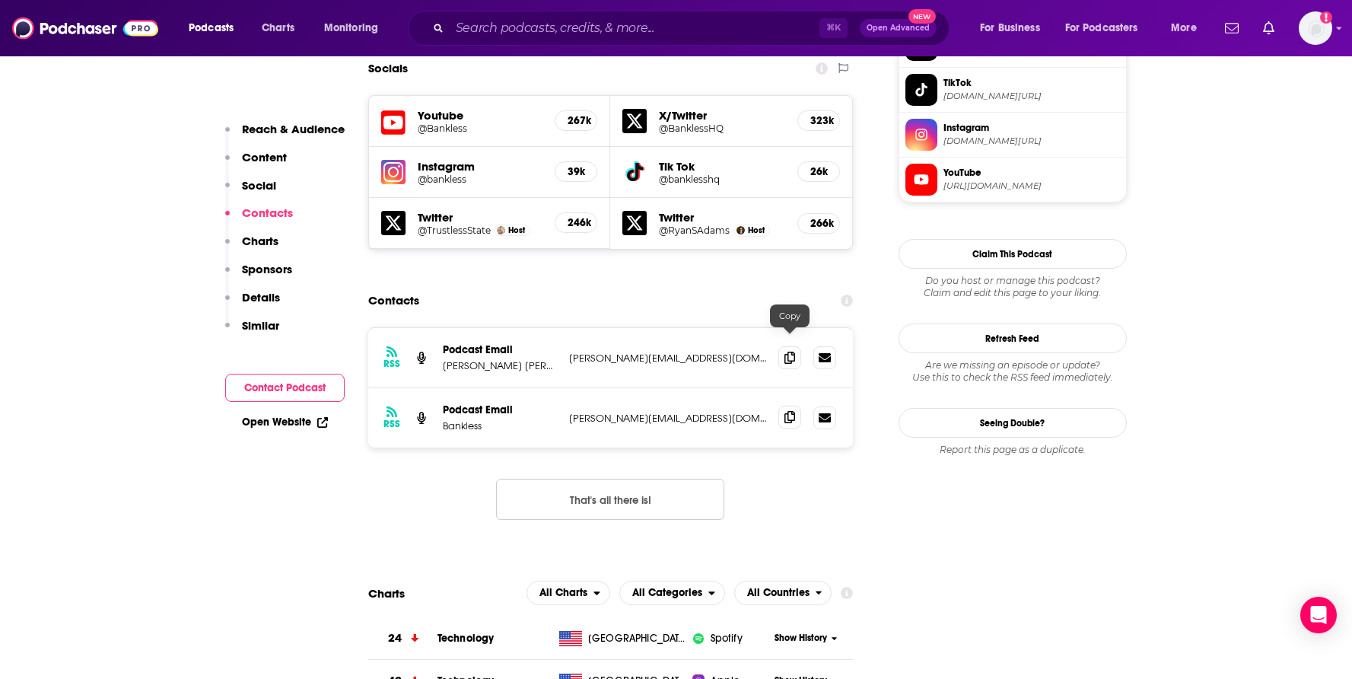
click at [796, 406] on span at bounding box center [789, 417] width 23 height 23
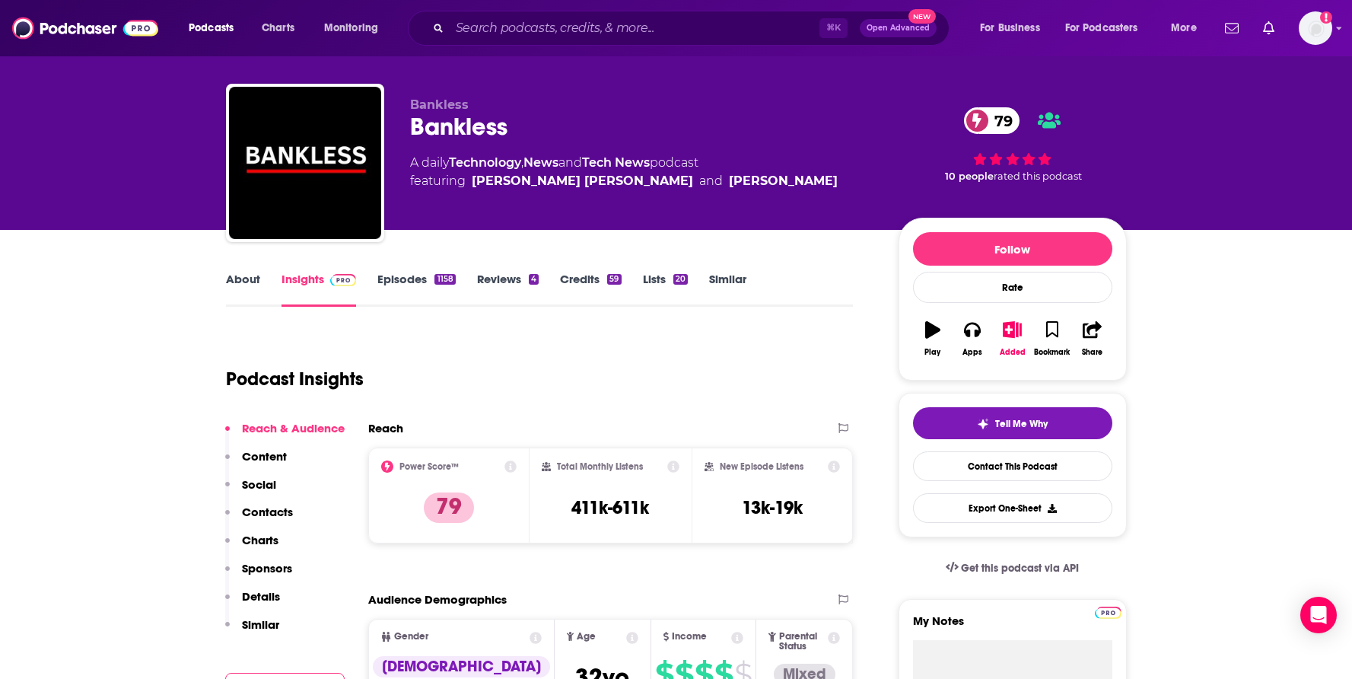
scroll to position [0, 0]
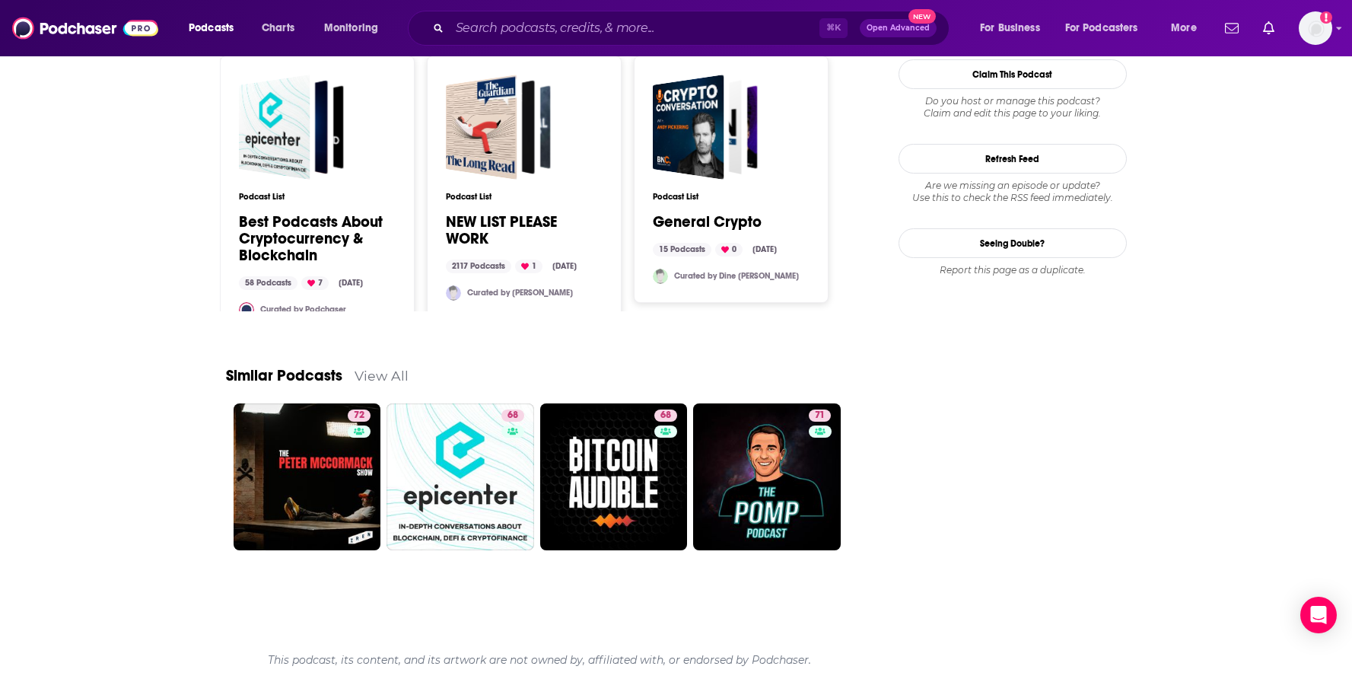
scroll to position [1627, 0]
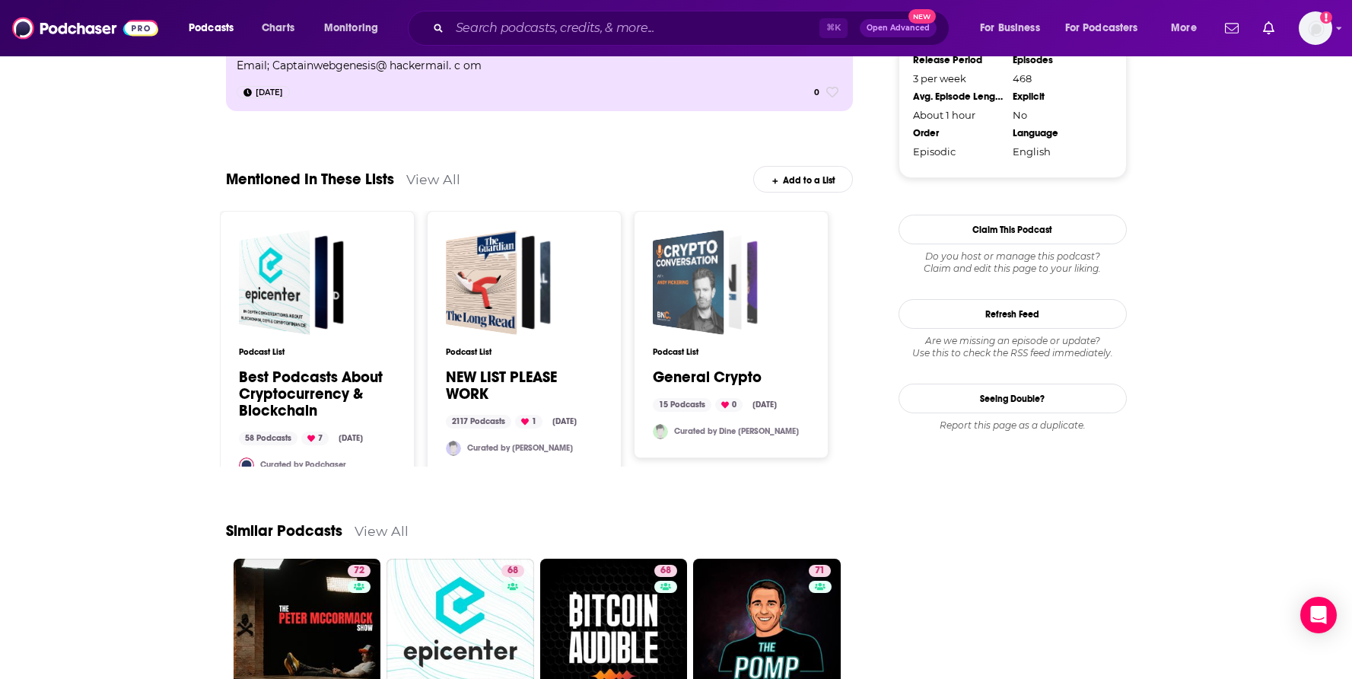
click at [745, 291] on span "General Crypto" at bounding box center [705, 282] width 105 height 105
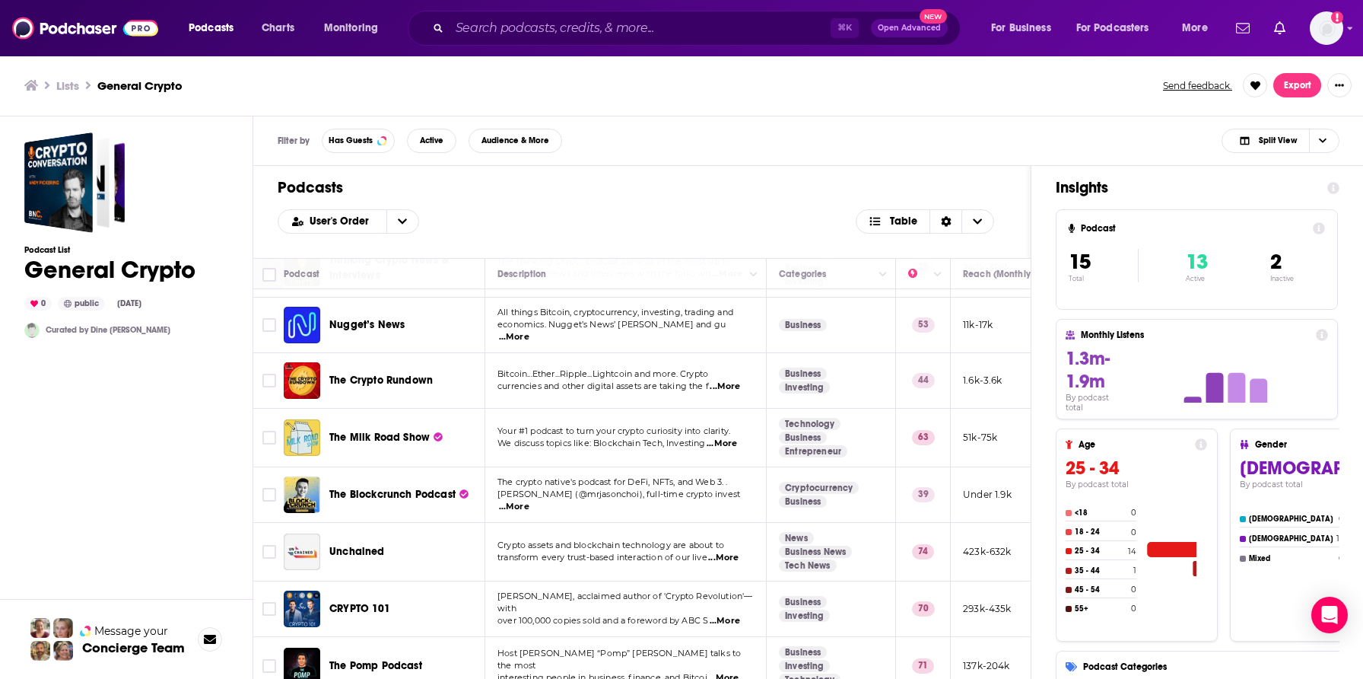
scroll to position [472, 0]
